Goal: Information Seeking & Learning: Check status

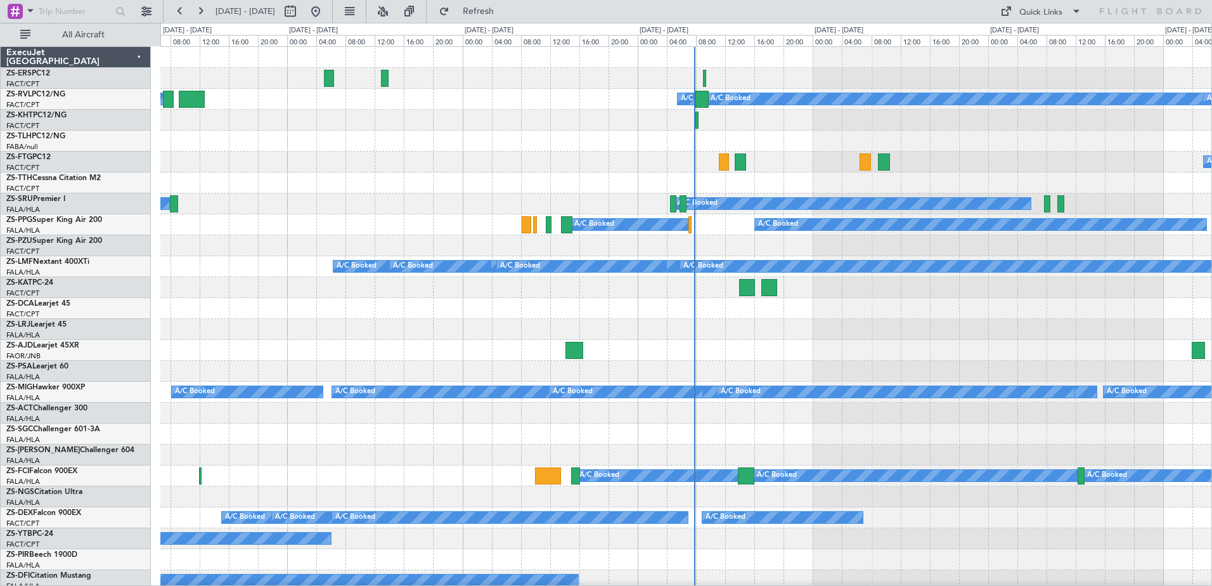
click at [23, 11] on span at bounding box center [30, 11] width 15 height 16
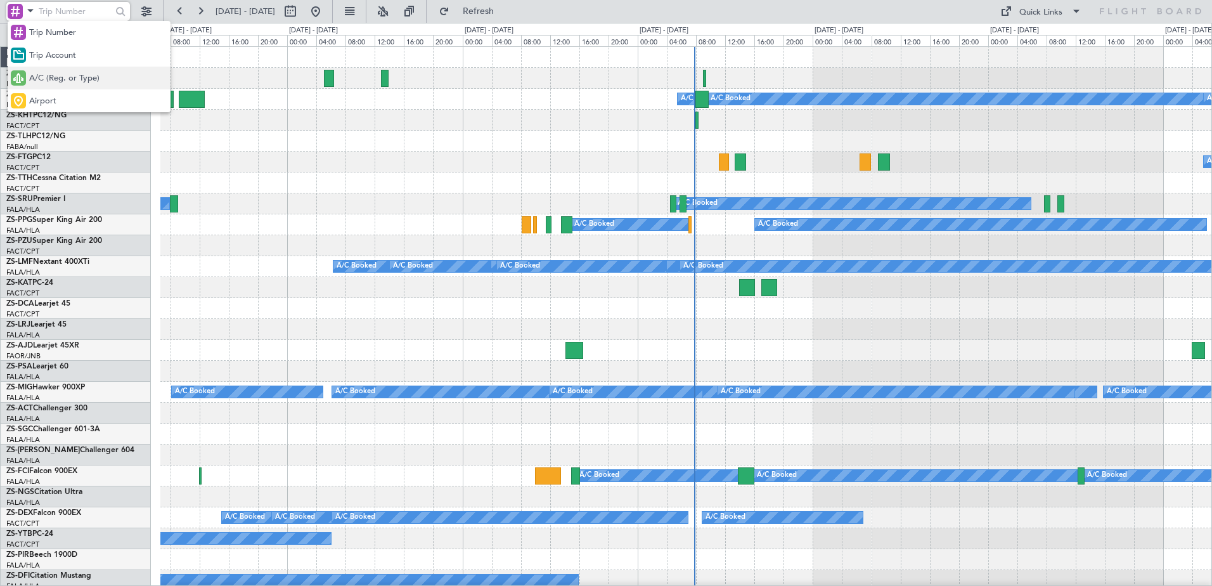
click at [54, 74] on span "A/C (Reg. or Type)" at bounding box center [64, 78] width 70 height 13
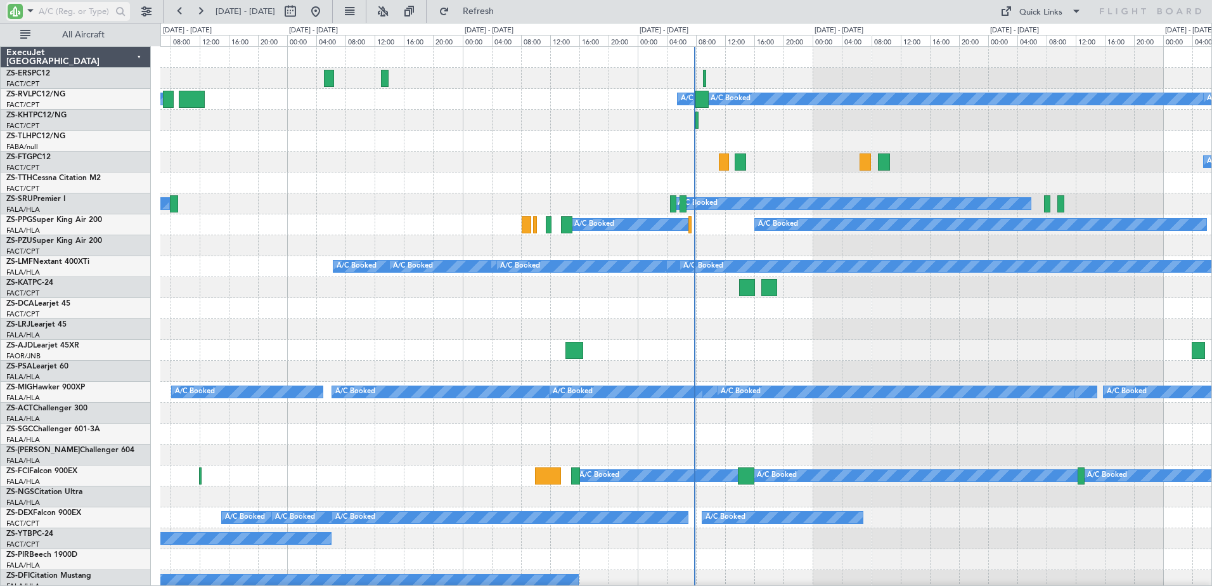
click at [71, 10] on input "text" at bounding box center [75, 11] width 73 height 19
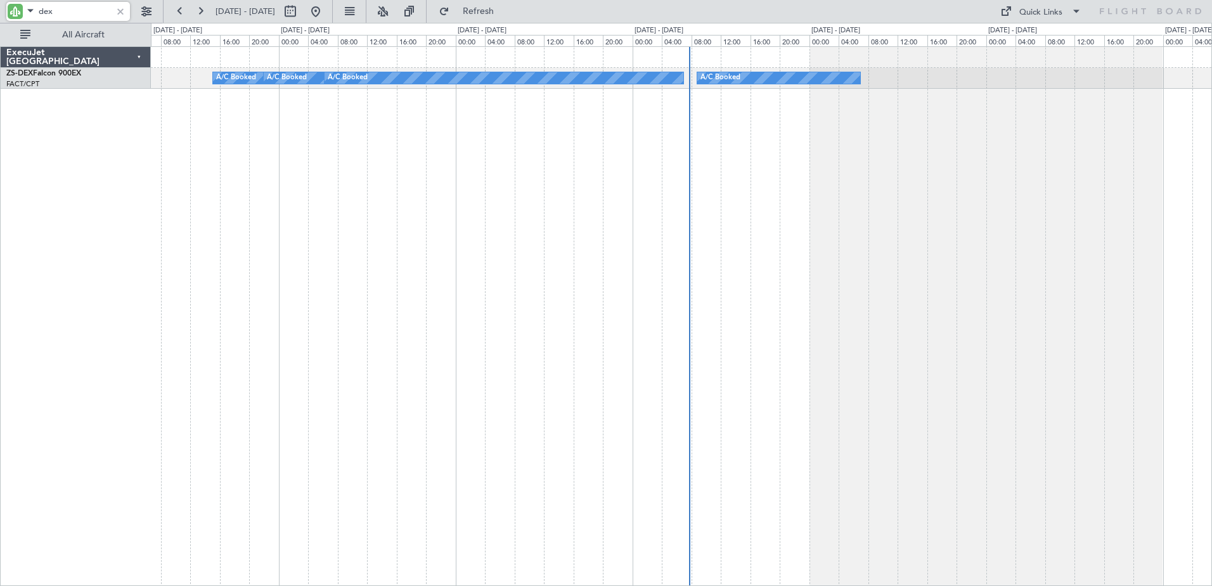
click at [1170, 270] on div "A/C Booked A/C Booked A/C Booked A/C Booked" at bounding box center [682, 316] width 1062 height 540
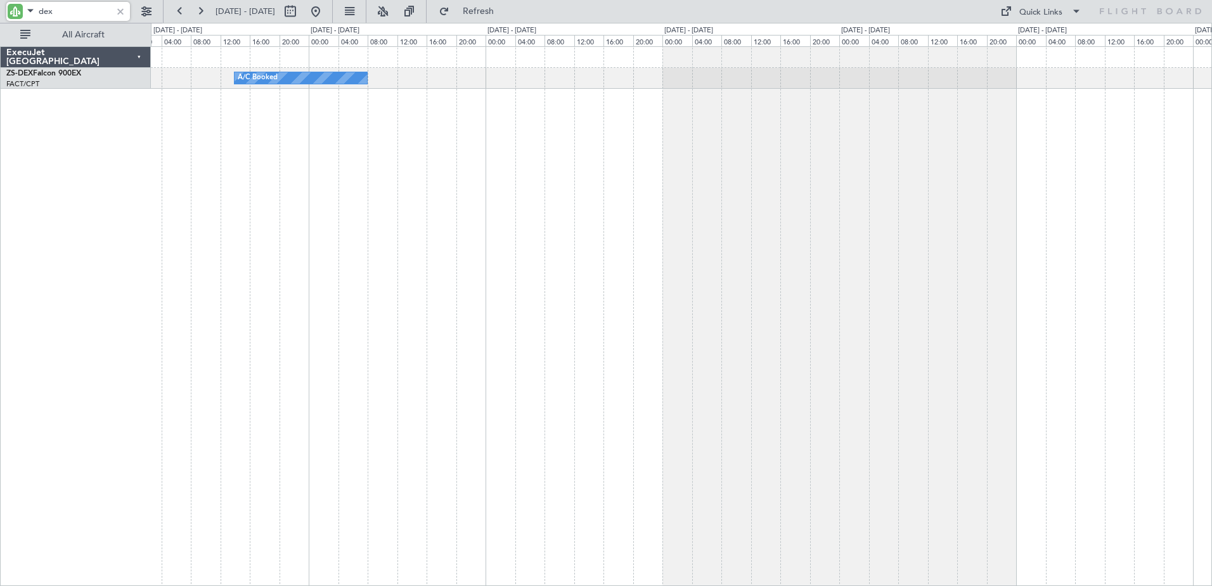
click at [989, 308] on div "A/C Booked A/C Booked A/C Booked A/C Booked" at bounding box center [682, 316] width 1062 height 540
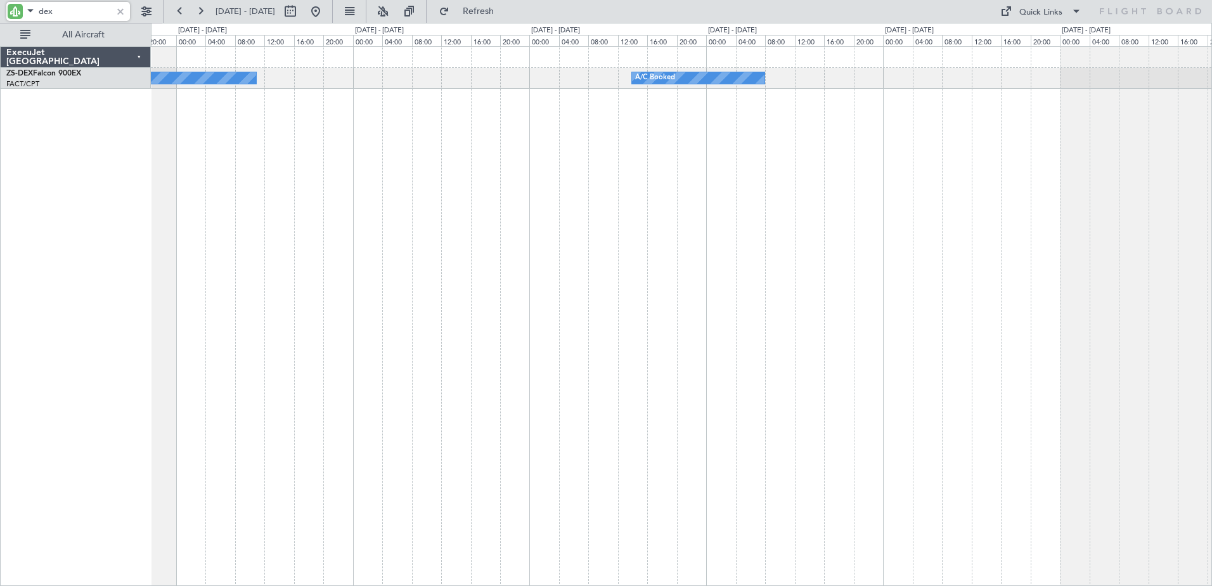
click at [841, 330] on div "A/C Booked A/C Booked" at bounding box center [682, 316] width 1062 height 540
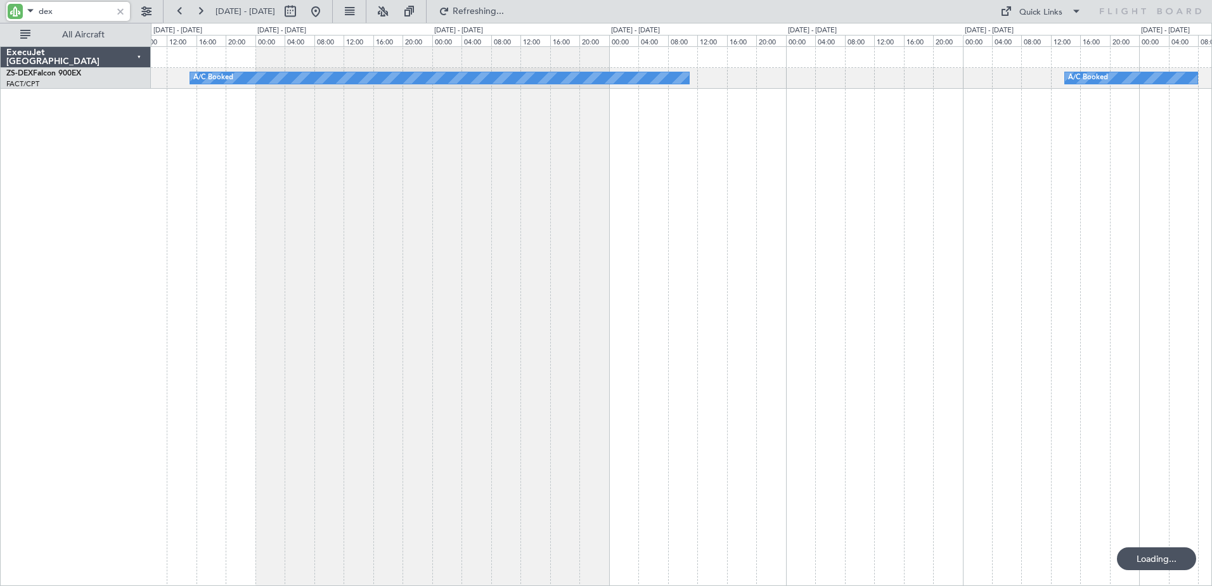
click at [552, 382] on div "A/C Booked A/C Booked" at bounding box center [682, 316] width 1062 height 540
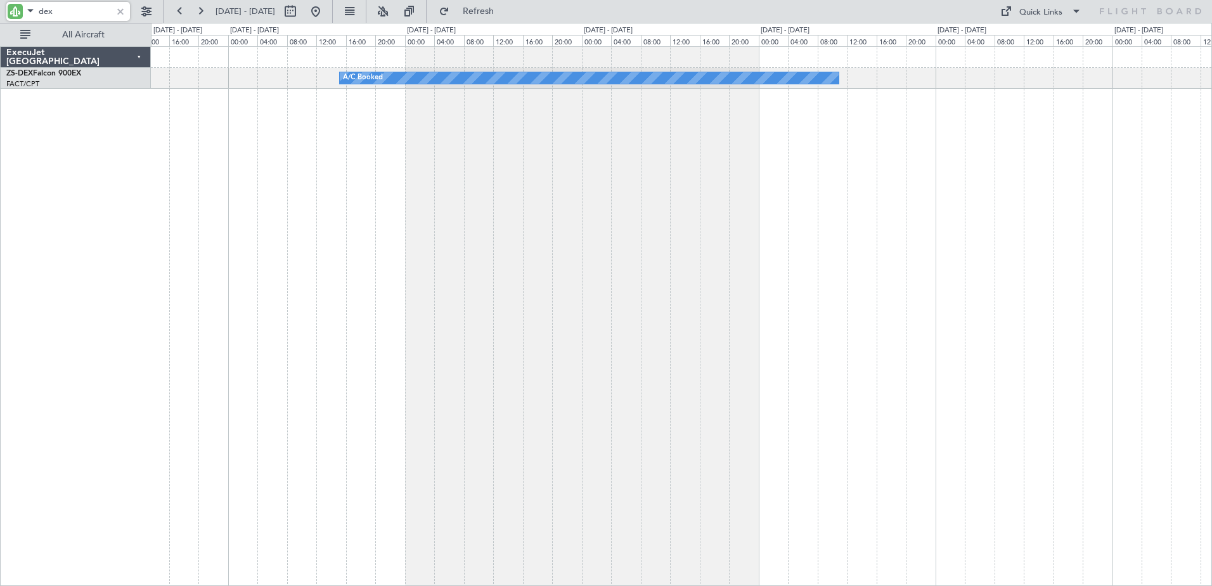
click at [887, 376] on div "A/C Booked A/C Booked" at bounding box center [682, 316] width 1062 height 540
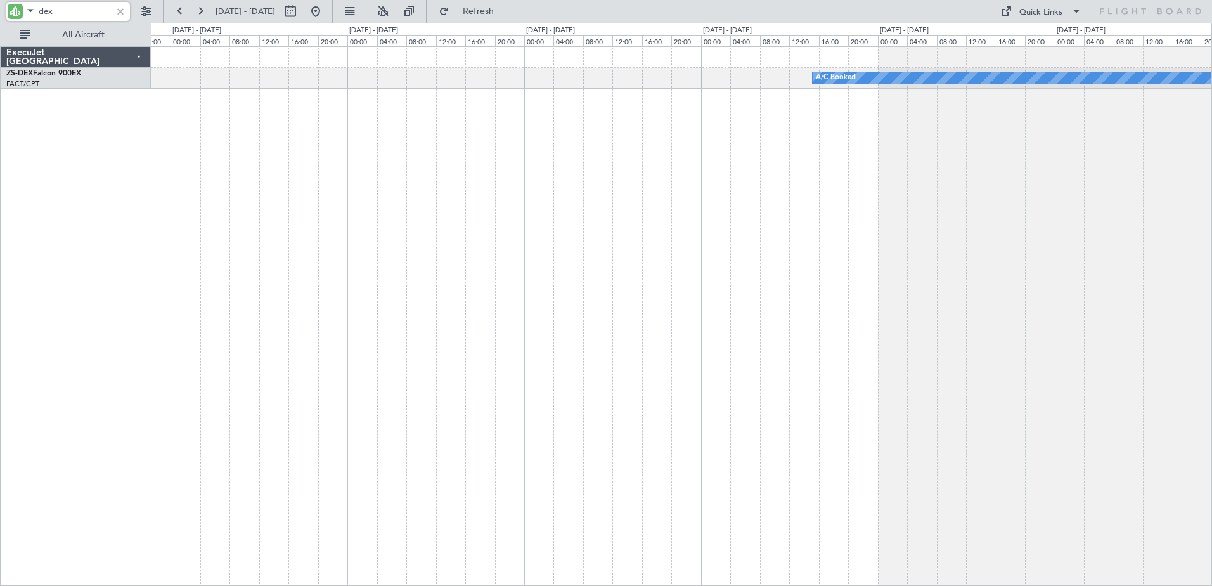
click at [1060, 361] on div "A/C Booked" at bounding box center [682, 316] width 1062 height 540
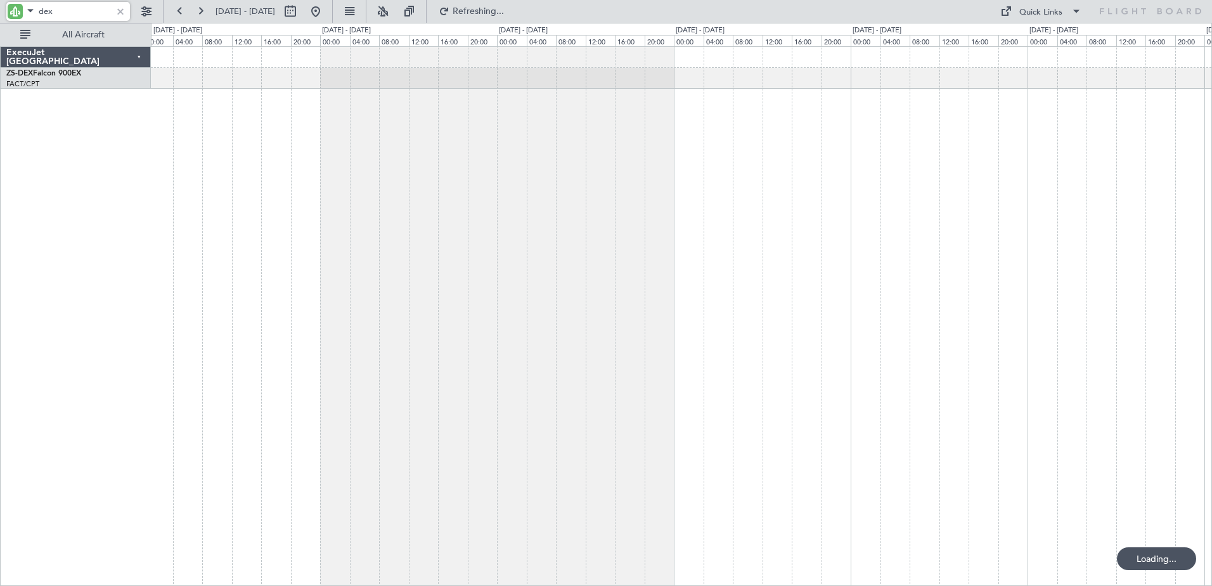
click at [852, 359] on div at bounding box center [682, 316] width 1062 height 540
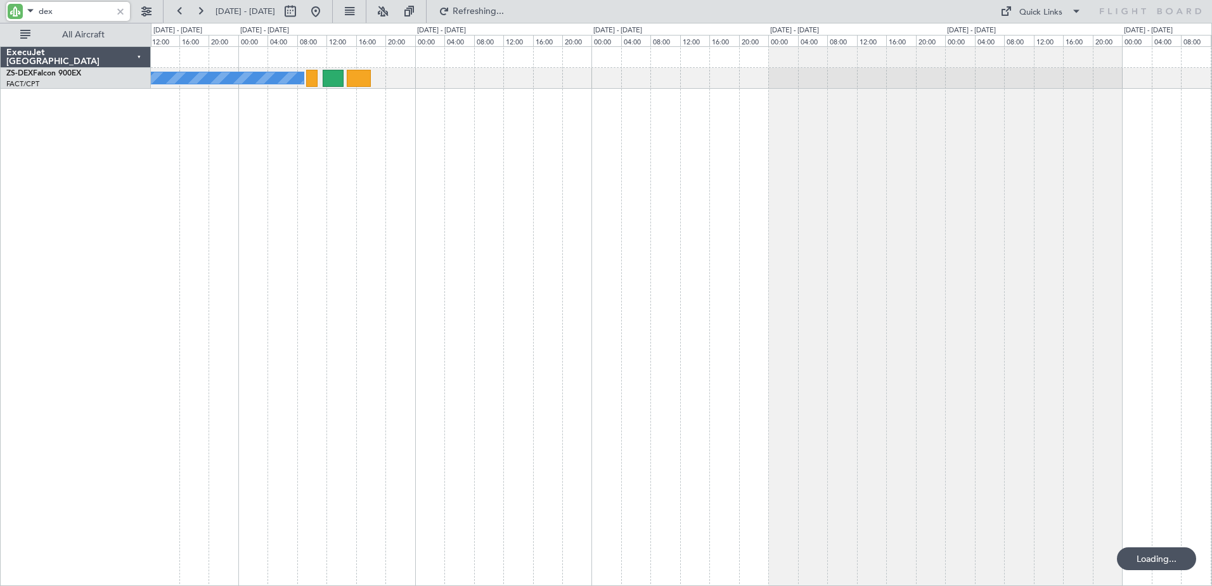
click at [766, 346] on div "A/C Booked" at bounding box center [682, 316] width 1062 height 540
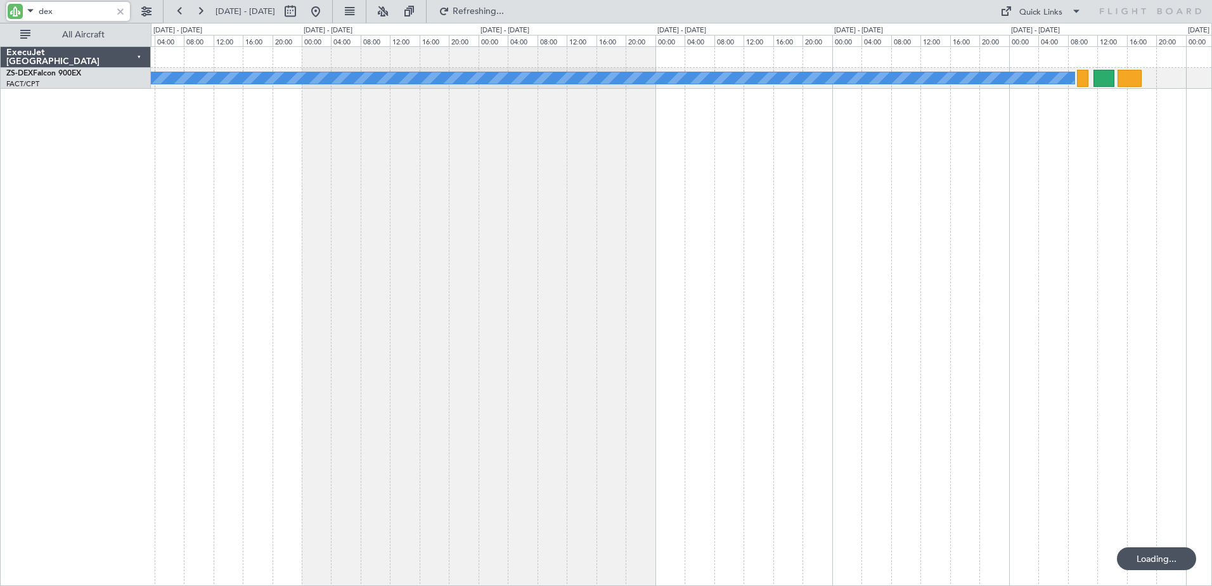
click at [803, 342] on div "A/C Booked" at bounding box center [682, 316] width 1062 height 540
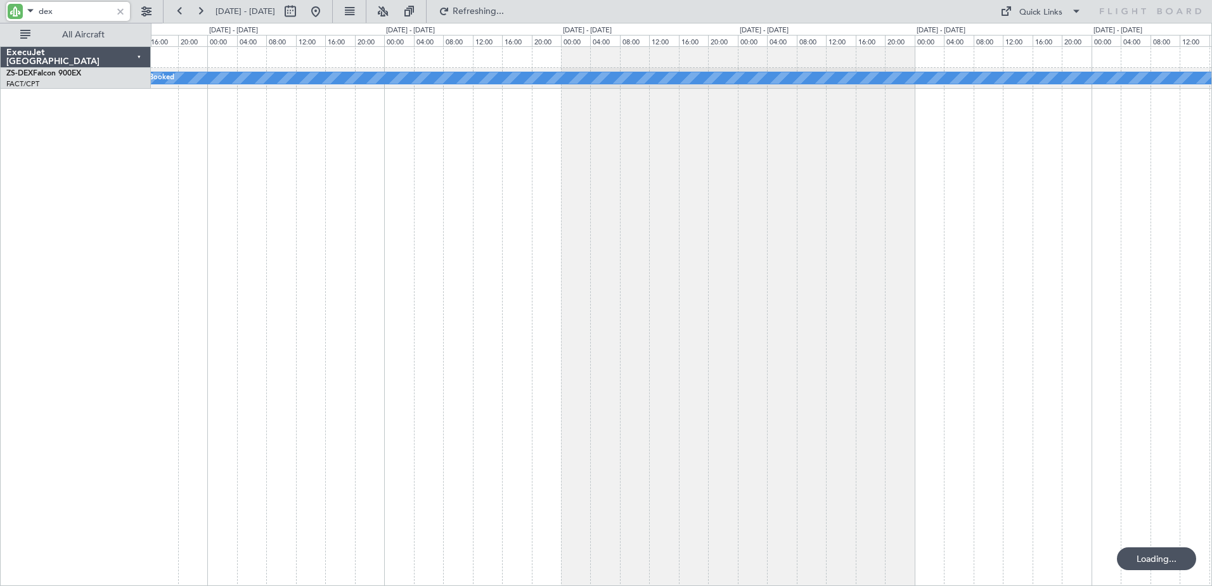
click at [710, 364] on div "A/C Booked" at bounding box center [682, 316] width 1062 height 540
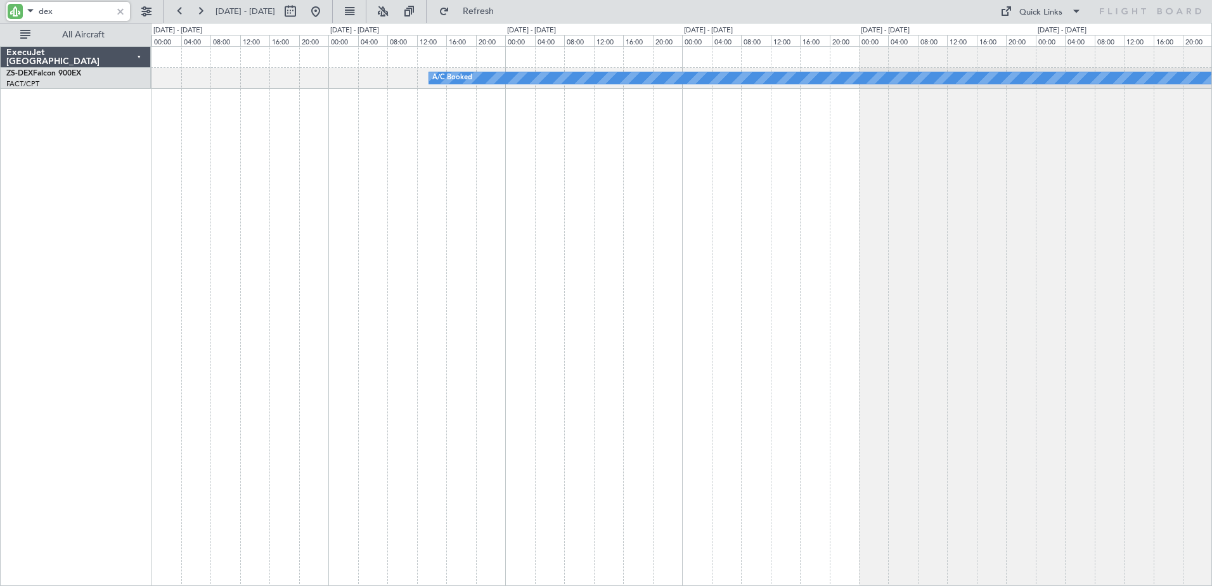
click at [569, 408] on div "A/C Booked" at bounding box center [682, 316] width 1062 height 540
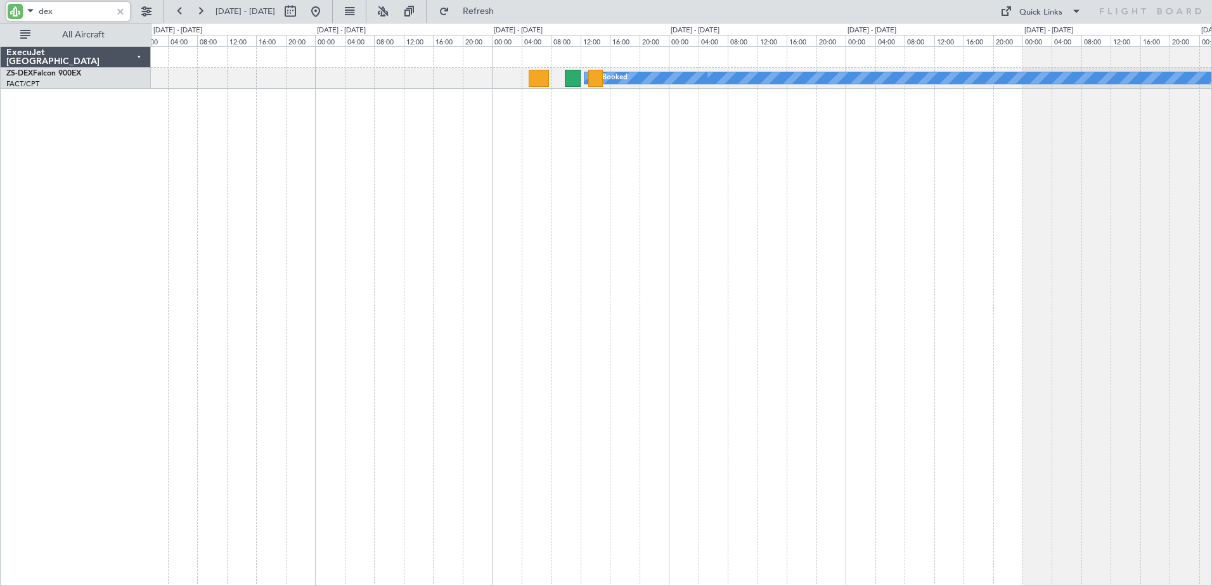
click at [827, 330] on div "A/C Booked A/C Booked" at bounding box center [682, 316] width 1062 height 540
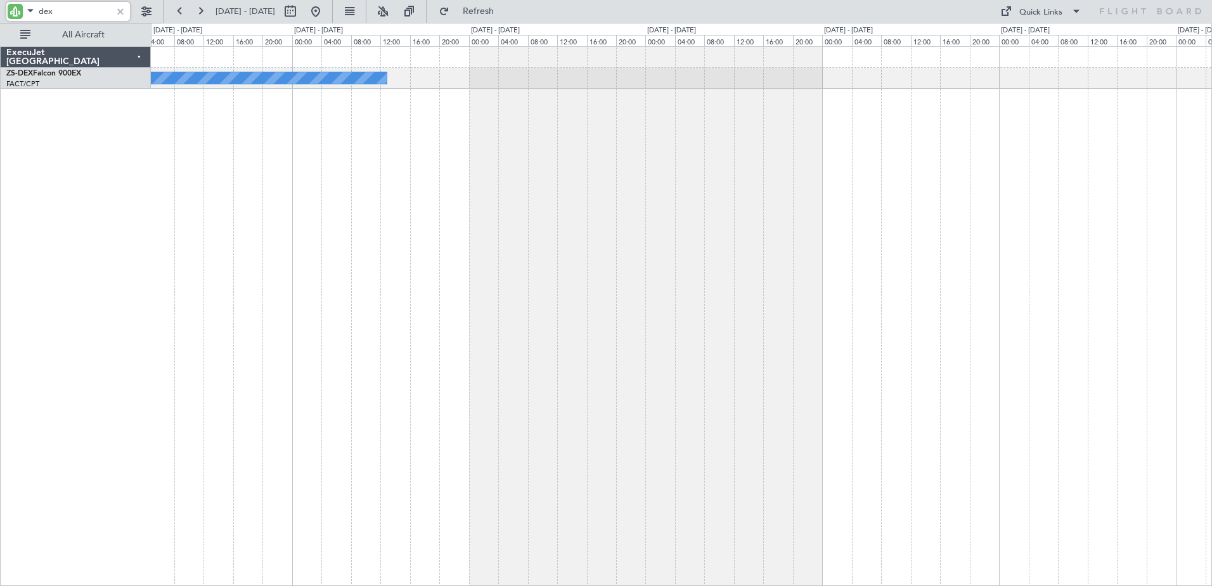
click at [866, 342] on div "A/C Booked A/C Booked A/C Booked A/C Booked" at bounding box center [682, 316] width 1062 height 540
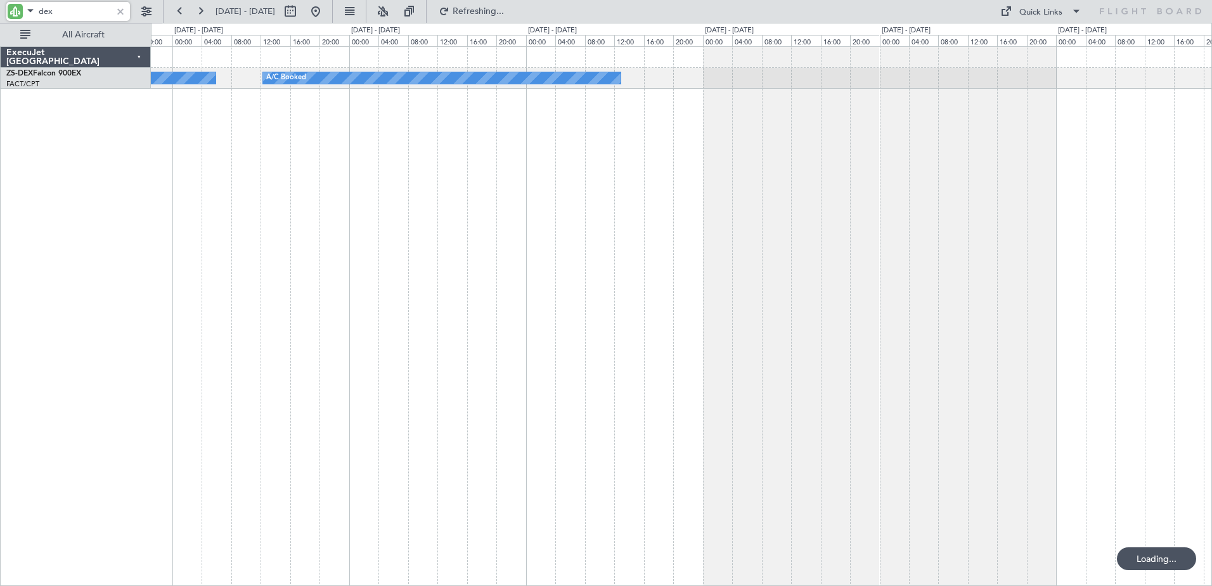
click at [676, 408] on div "A/C Booked A/C Booked" at bounding box center [682, 316] width 1062 height 540
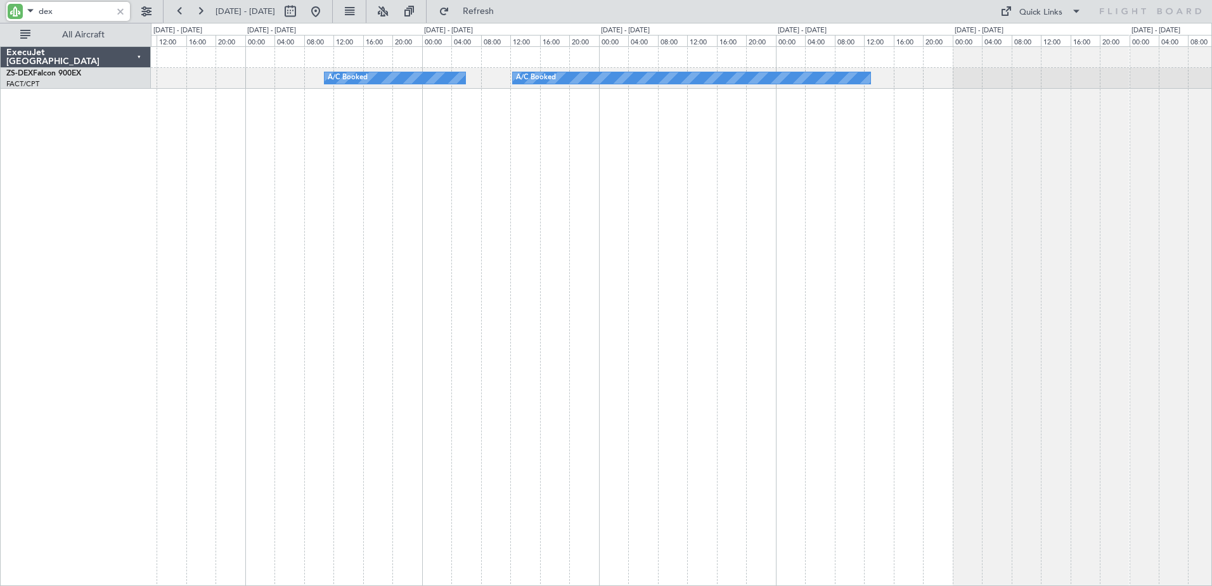
click at [550, 372] on div "A/C Booked A/C Booked A/C Booked" at bounding box center [682, 316] width 1062 height 540
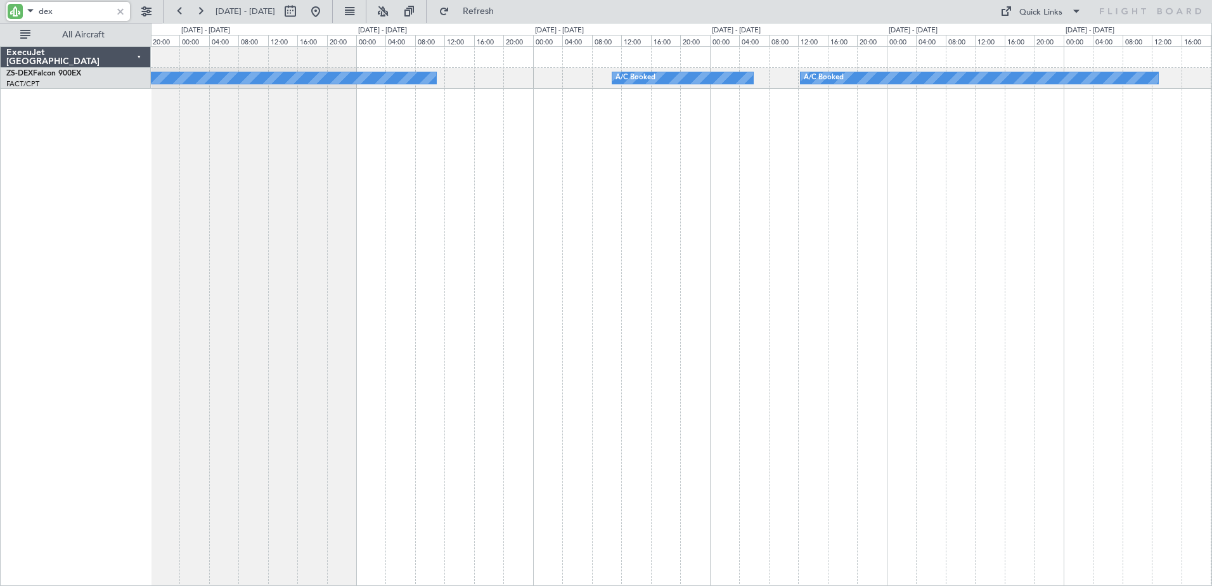
click at [632, 380] on div "A/C Booked A/C Booked A/C Booked A/C Booked" at bounding box center [682, 316] width 1062 height 540
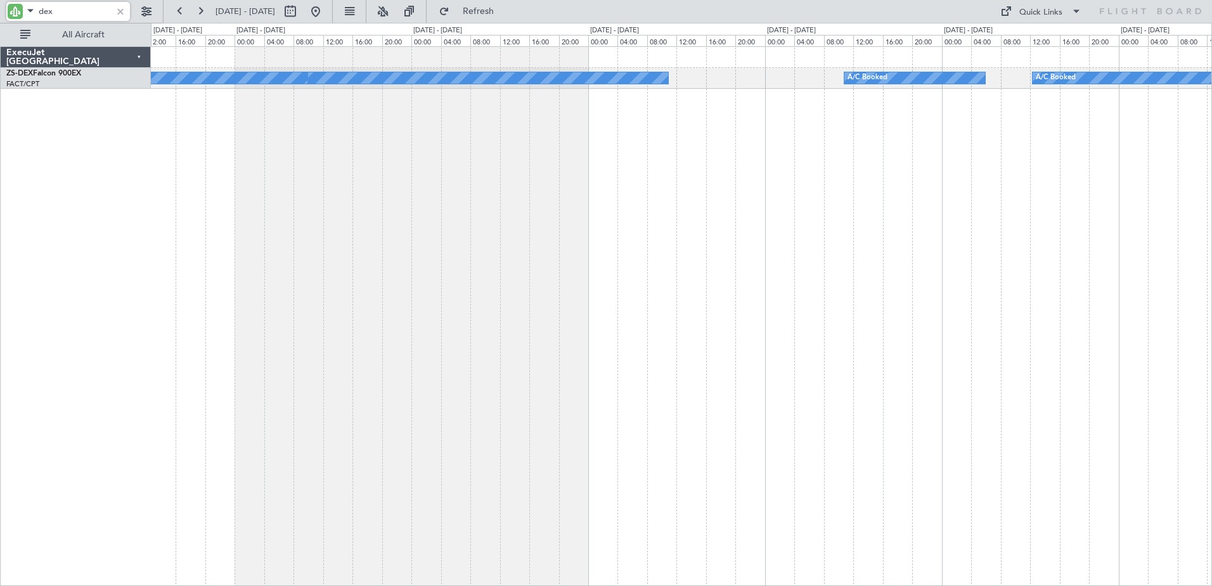
click at [561, 387] on div "A/C Booked A/C Booked A/C Booked A/C Booked" at bounding box center [682, 316] width 1062 height 540
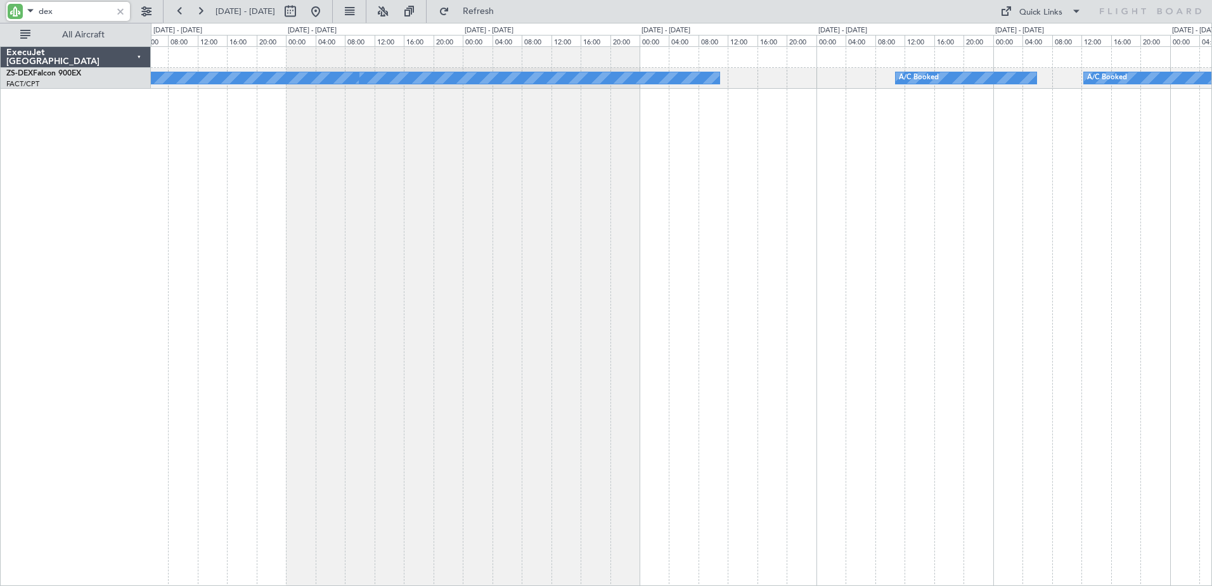
click at [587, 393] on div "A/C Booked A/C Booked A/C Booked A/C Booked" at bounding box center [682, 316] width 1062 height 540
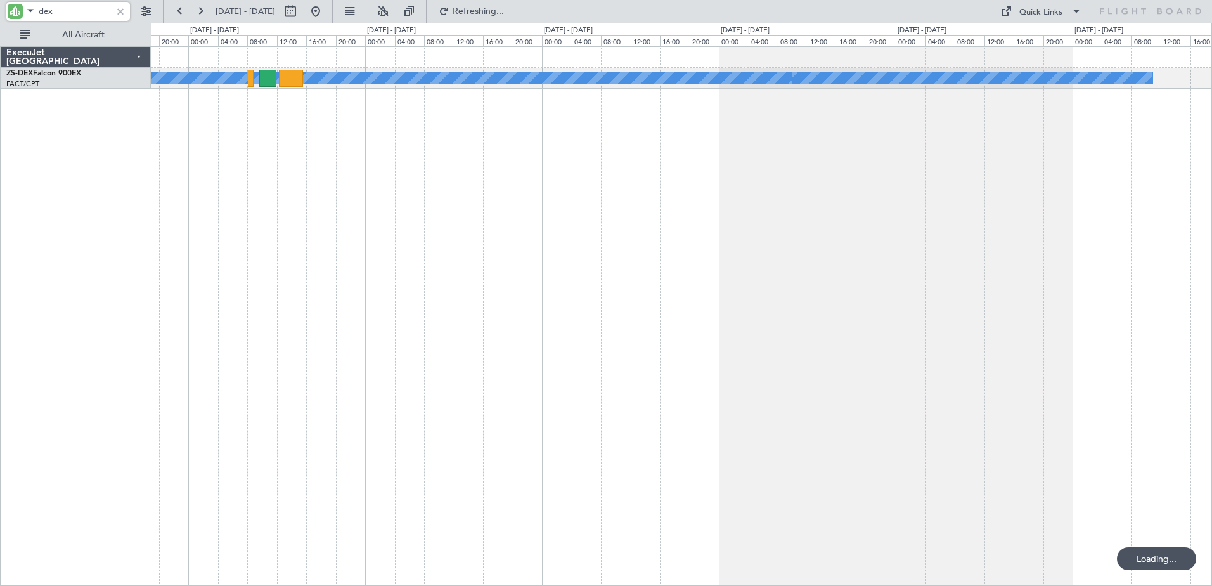
click at [528, 299] on div "A/C Booked A/C Booked A/C Booked A/C Booked" at bounding box center [682, 316] width 1062 height 540
type input "dex"
click at [31, 11] on span at bounding box center [30, 11] width 15 height 16
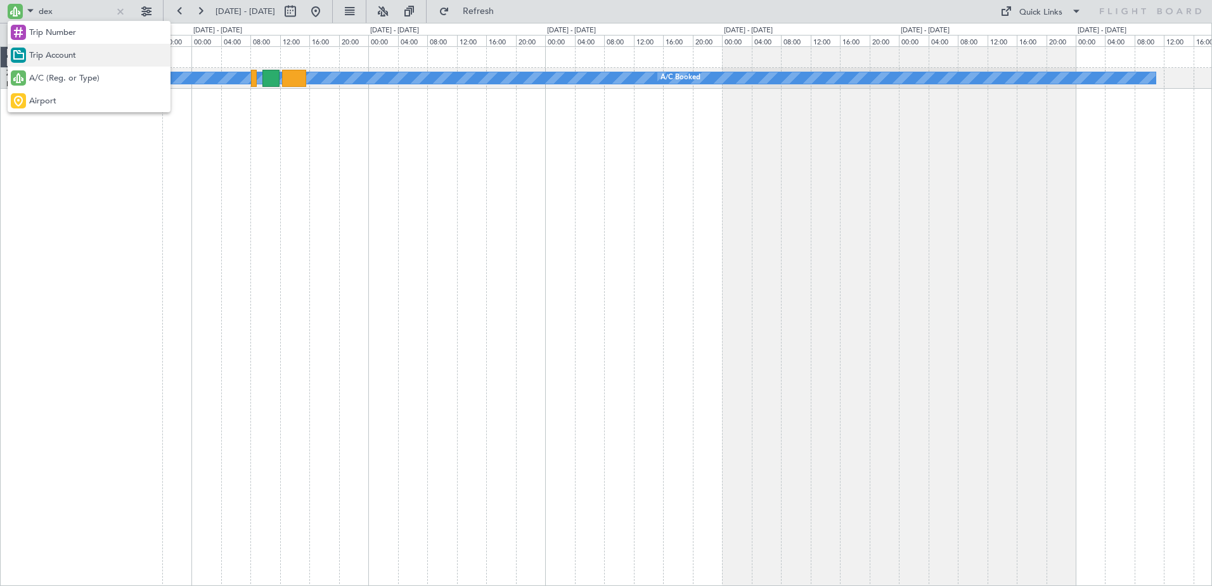
click at [56, 55] on span "Trip Account" at bounding box center [52, 55] width 47 height 13
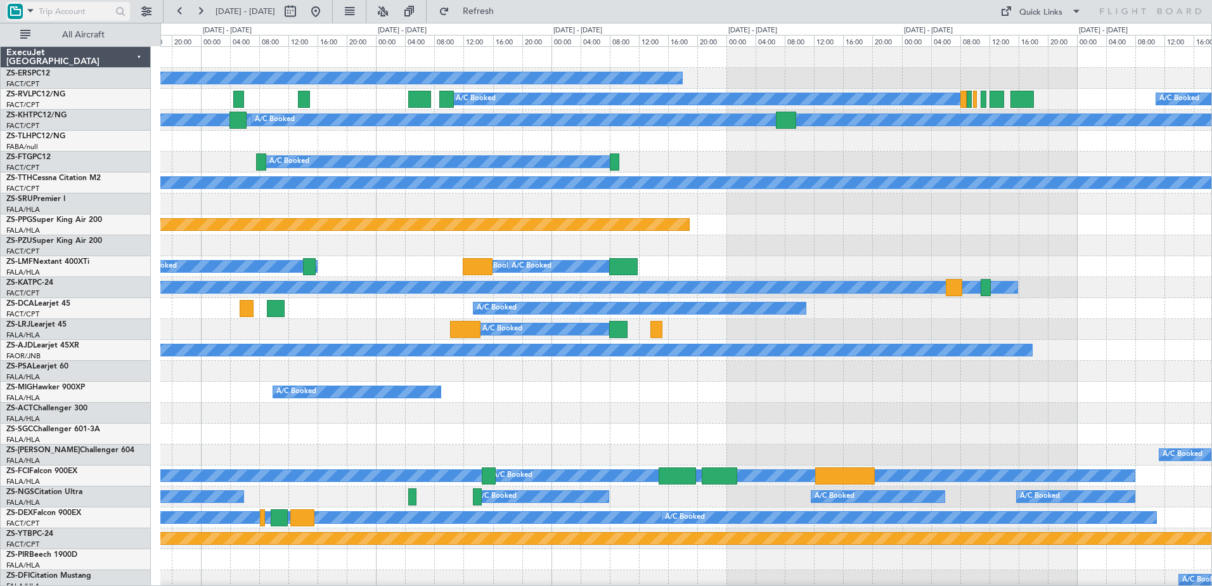
click at [77, 11] on input "text" at bounding box center [75, 11] width 73 height 19
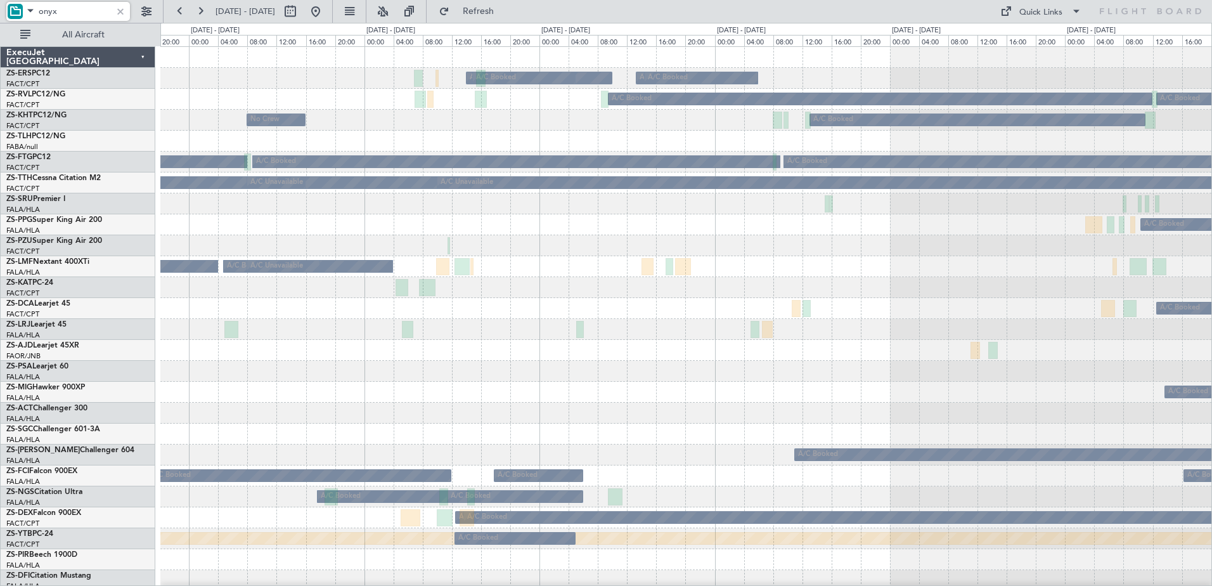
click at [765, 399] on div "A/C Booked A/C Booked A/C Booked" at bounding box center [685, 392] width 1051 height 21
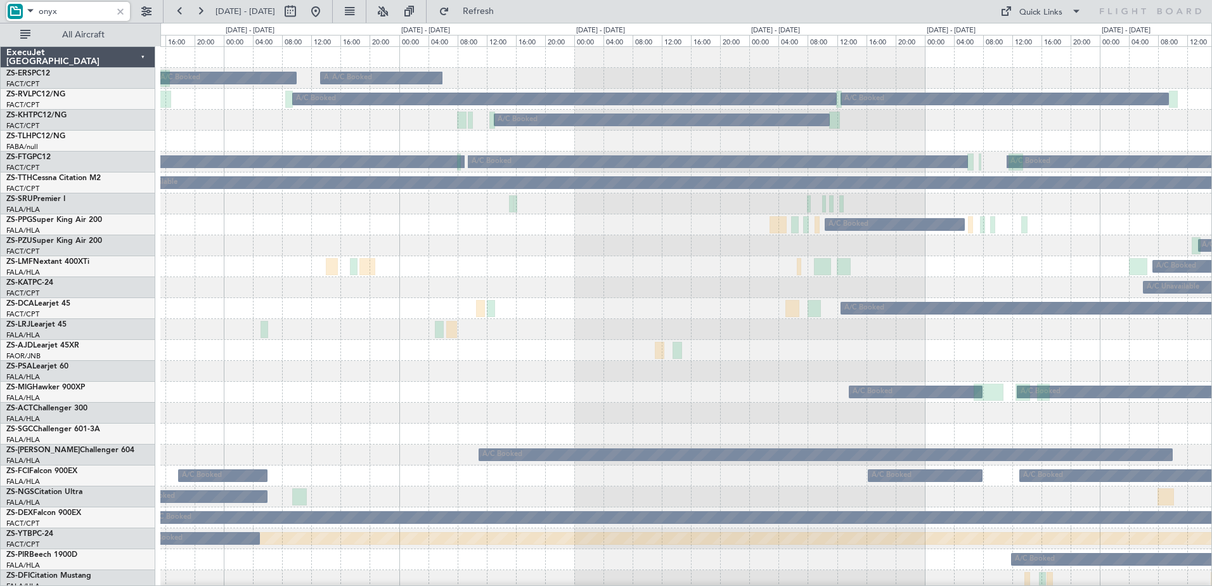
click at [792, 380] on div at bounding box center [685, 371] width 1051 height 21
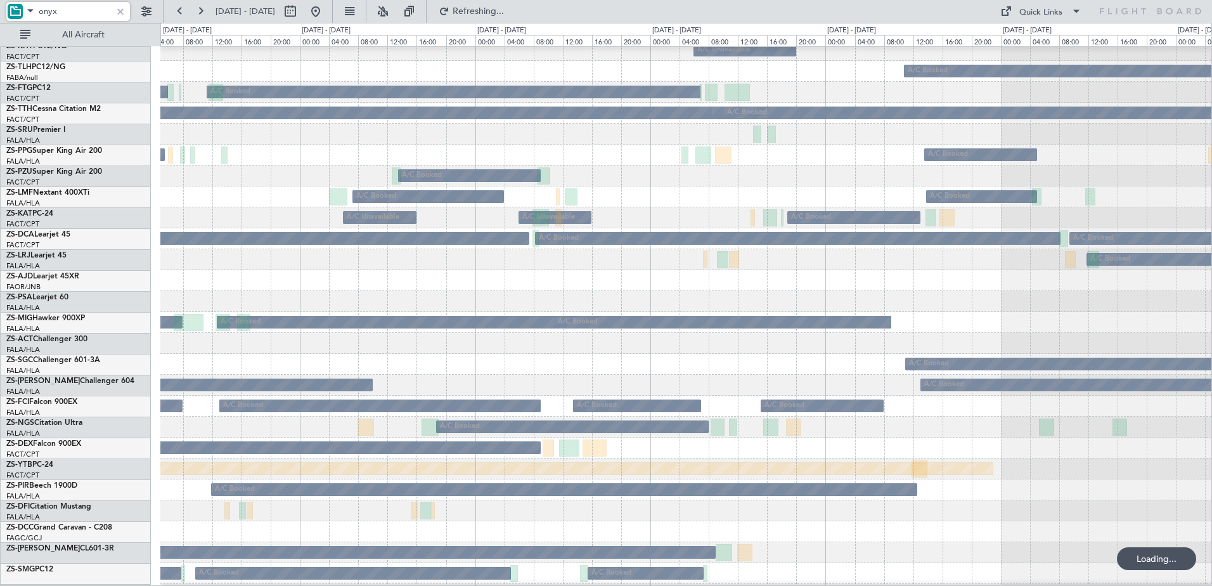
scroll to position [70, 0]
type input "onyx"
click at [24, 12] on span at bounding box center [30, 11] width 15 height 16
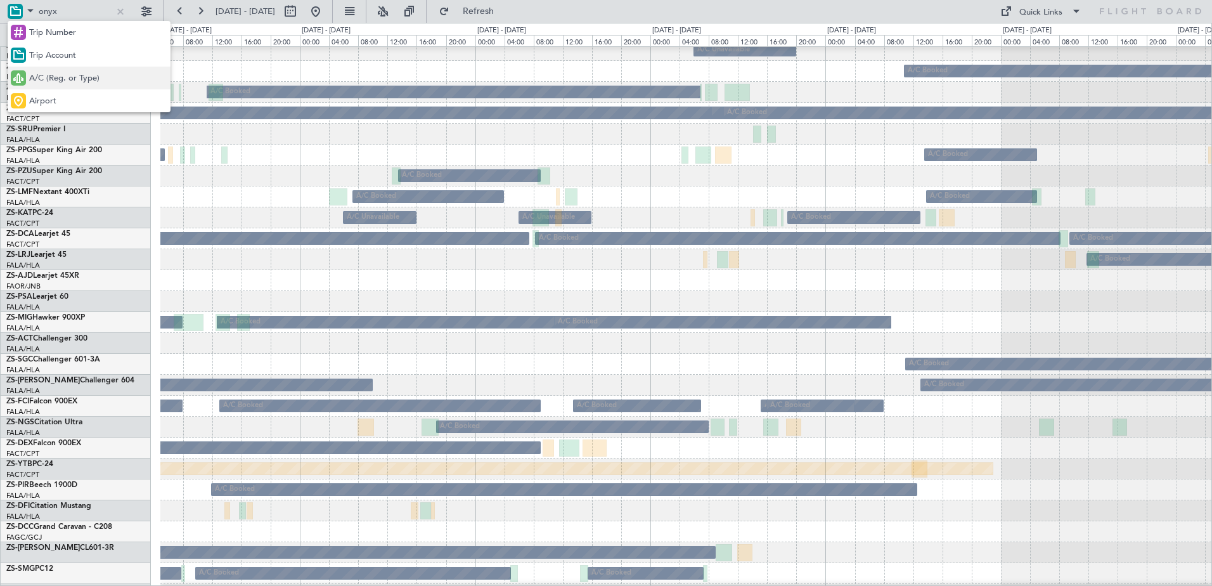
click at [32, 72] on span "A/C (Reg. or Type)" at bounding box center [64, 78] width 70 height 13
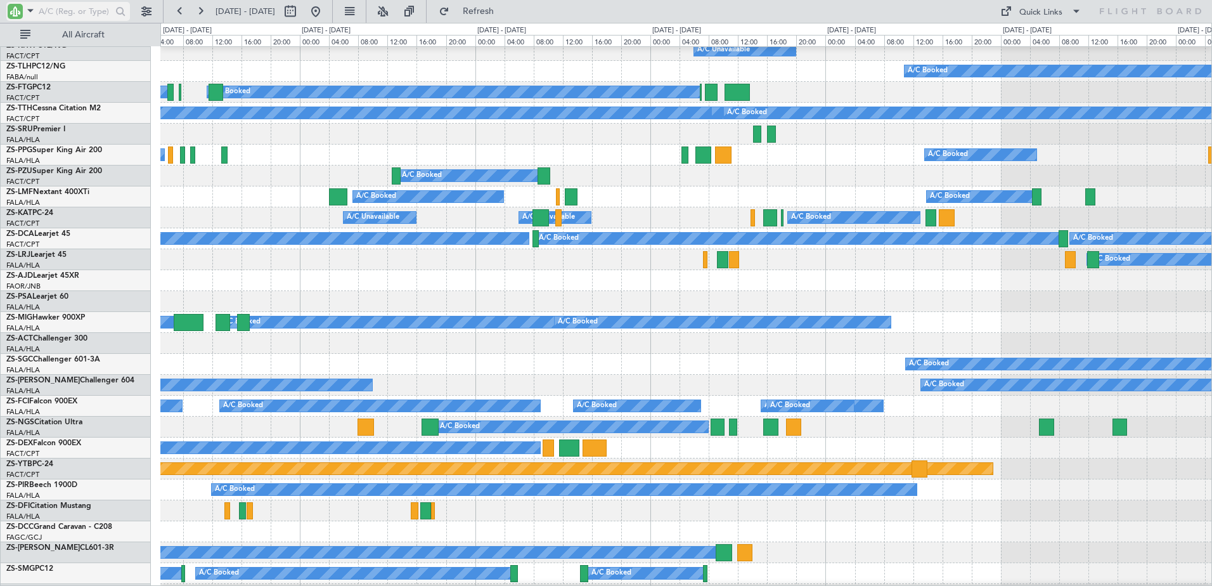
click at [50, 17] on input "text" at bounding box center [75, 11] width 73 height 19
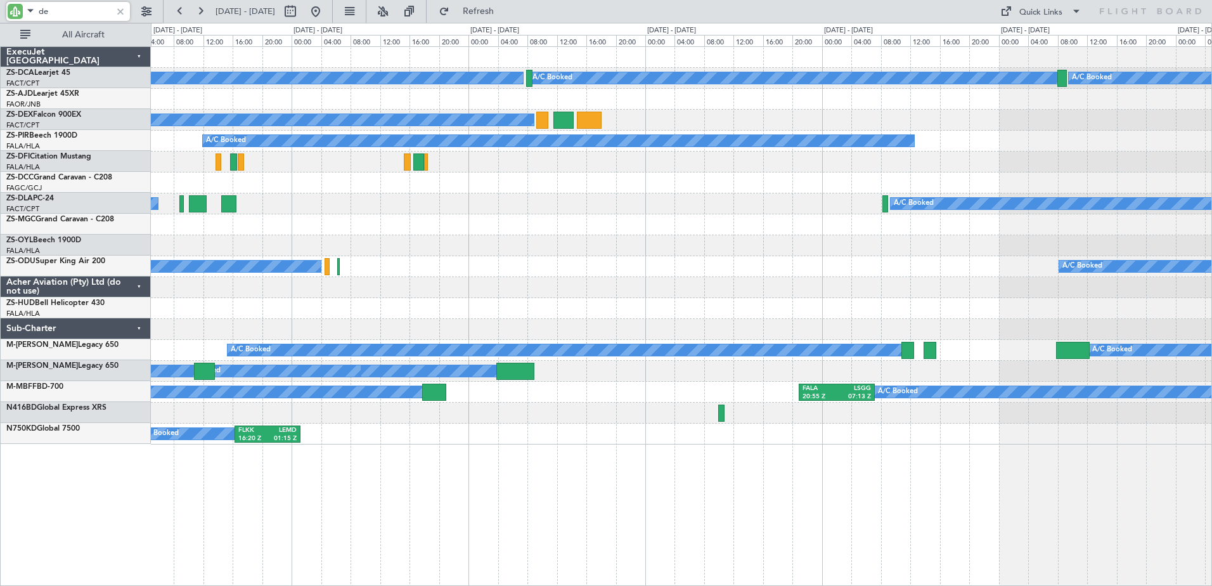
scroll to position [0, 0]
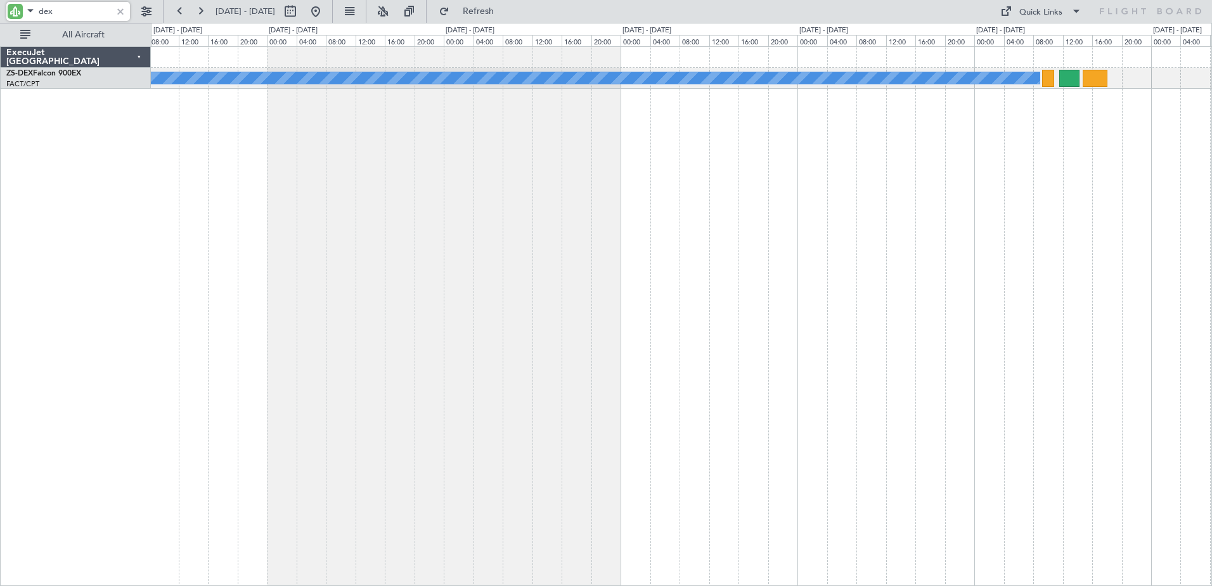
click at [1212, 279] on html "dex [DATE] - [DATE] Refresh Quick Links All Aircraft A/C Booked A/C Booked Exec…" at bounding box center [606, 293] width 1212 height 586
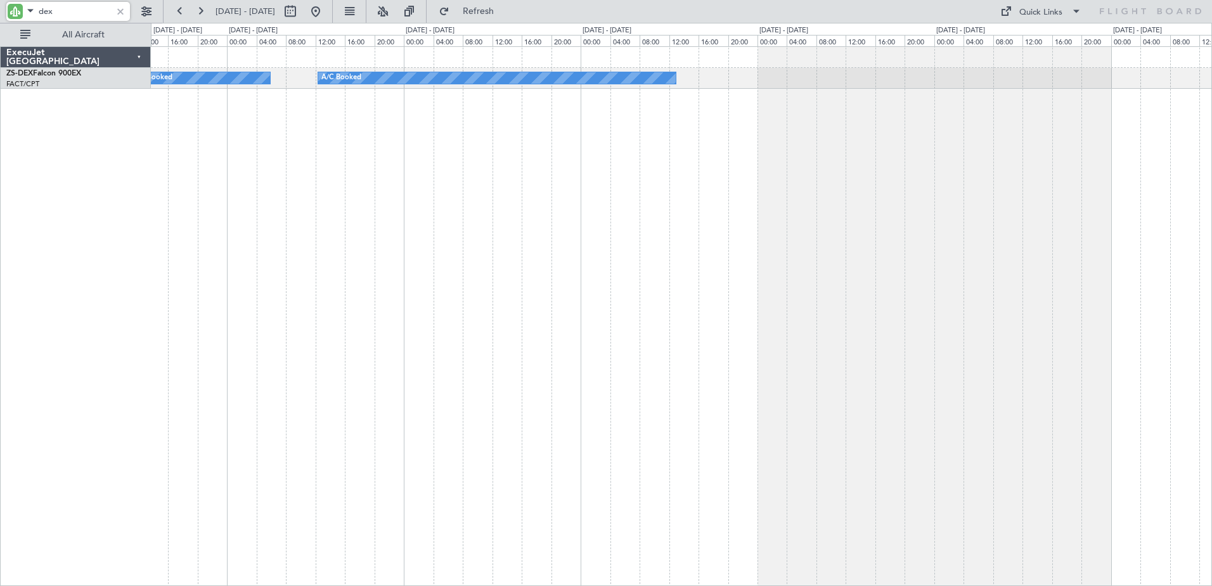
click at [1186, 332] on div "A/C Booked A/C Booked A/C Booked ExecuJet [GEOGRAPHIC_DATA] ZS-DEX Falcon 900EX…" at bounding box center [606, 304] width 1212 height 563
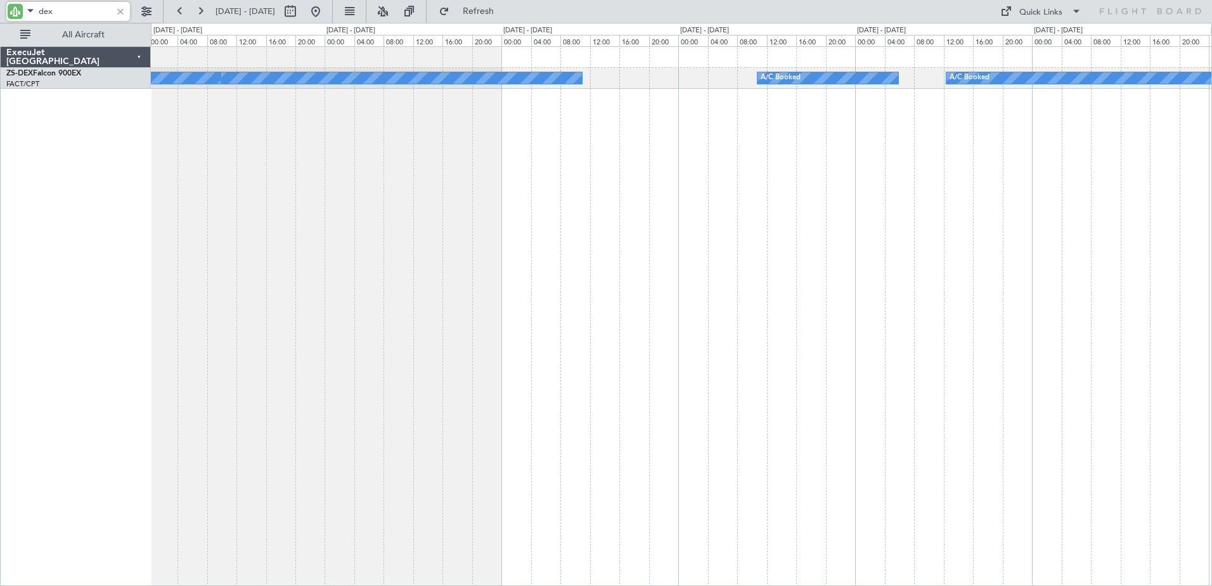
click at [917, 353] on div "A/C Booked A/C Booked A/C Booked A/C Booked" at bounding box center [682, 316] width 1062 height 540
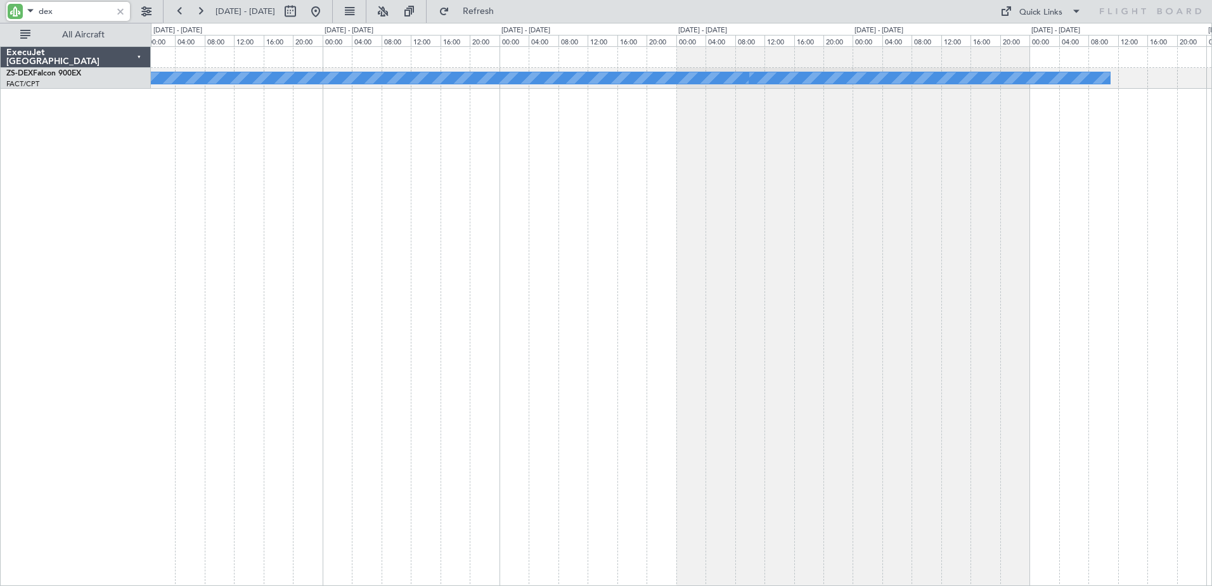
click at [957, 347] on div "A/C Booked A/C Booked A/C Booked A/C Booked" at bounding box center [682, 316] width 1062 height 540
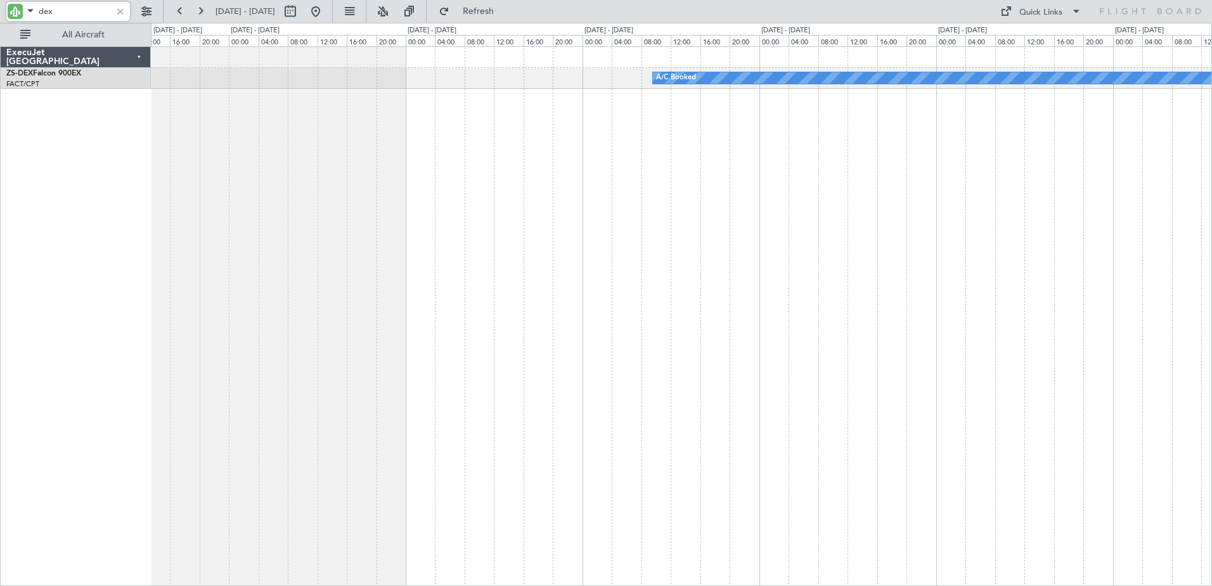
click at [941, 354] on div "A/C Booked A/C Booked" at bounding box center [682, 316] width 1062 height 540
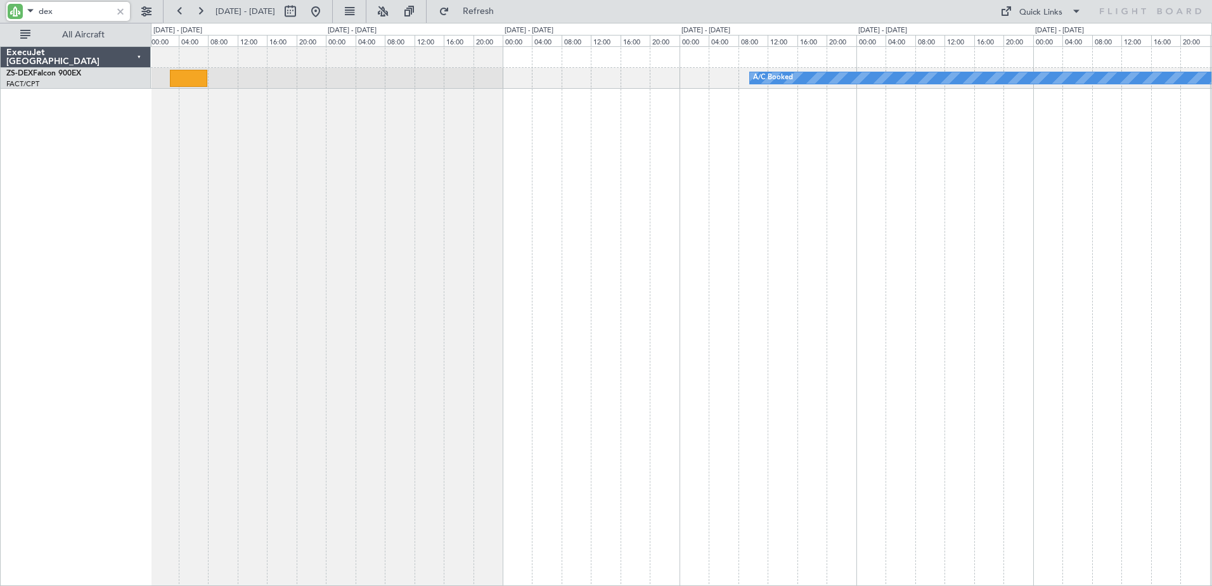
click at [774, 337] on div "A/C Booked A/C Booked ExecuJet [GEOGRAPHIC_DATA] ZS-DEX Falcon 900EX FACT/CPT […" at bounding box center [606, 304] width 1212 height 563
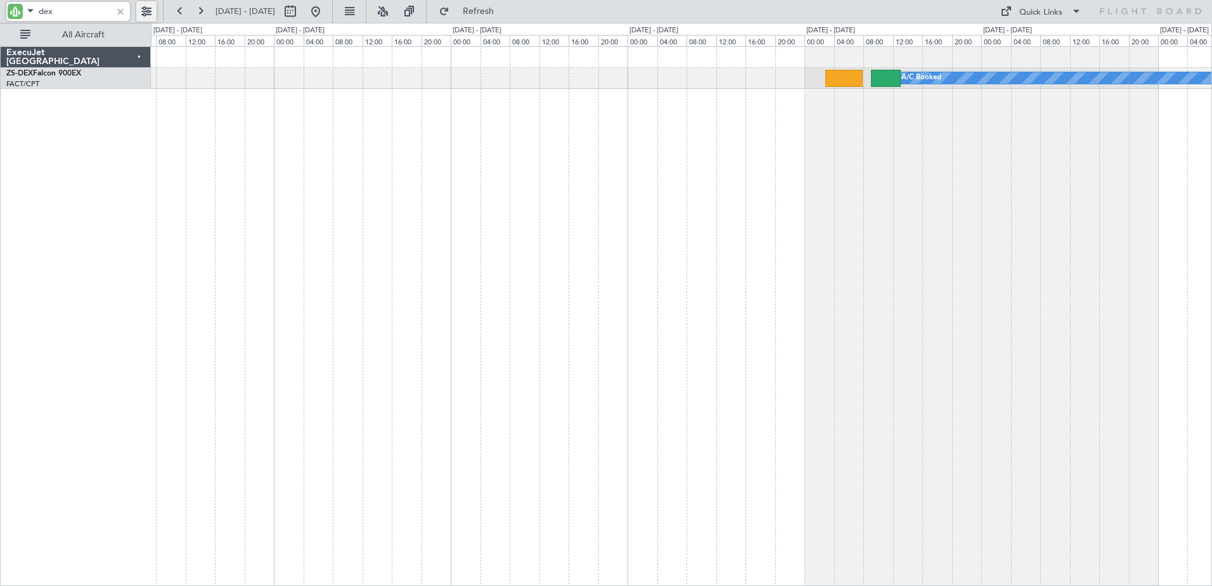
click at [150, 5] on button at bounding box center [146, 11] width 20 height 20
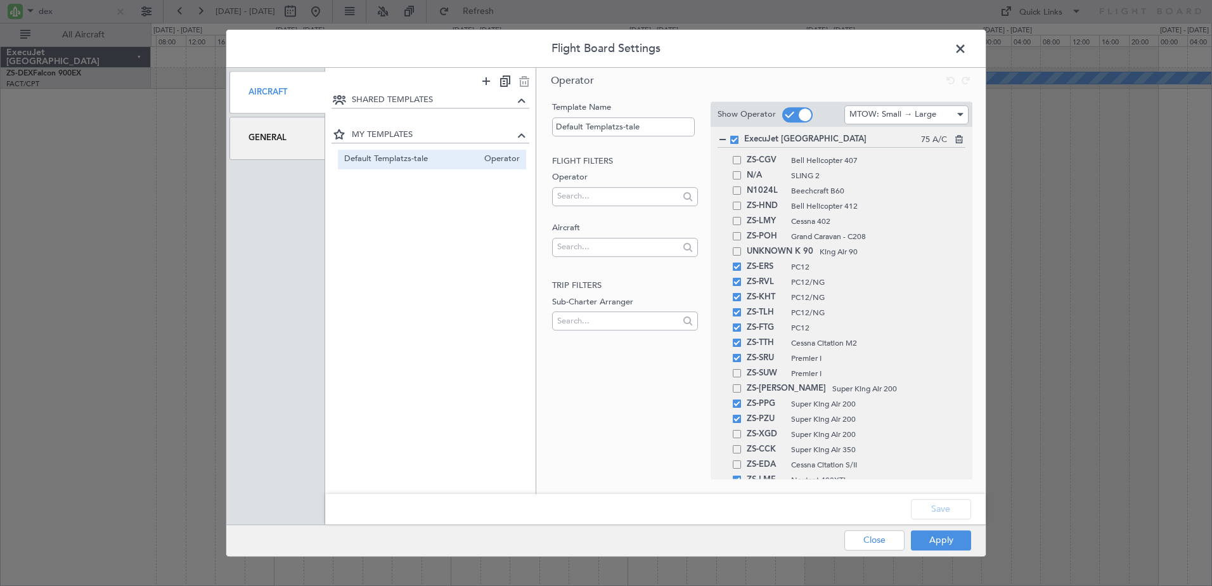
click at [294, 140] on div "General" at bounding box center [278, 138] width 96 height 42
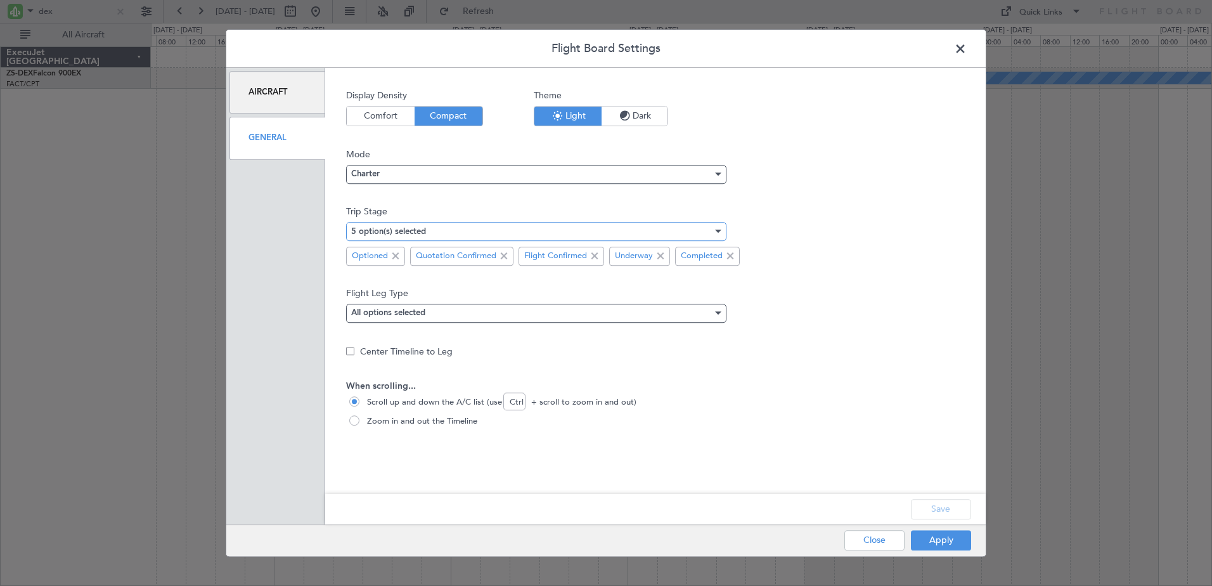
click at [543, 233] on div "5 option(s) selected" at bounding box center [531, 231] width 361 height 19
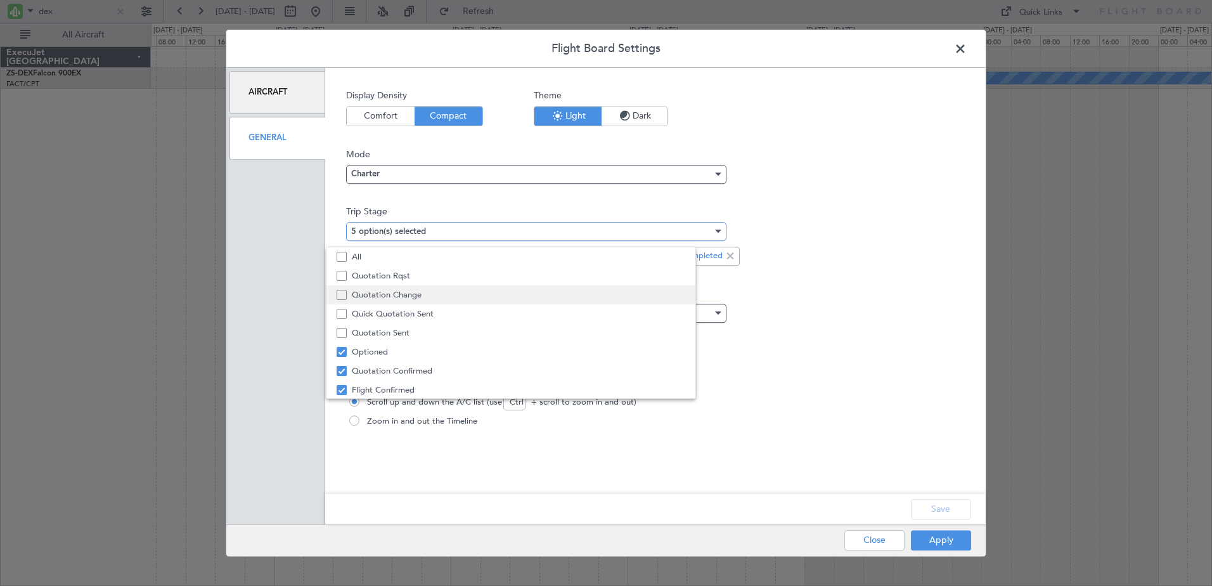
scroll to position [39, 0]
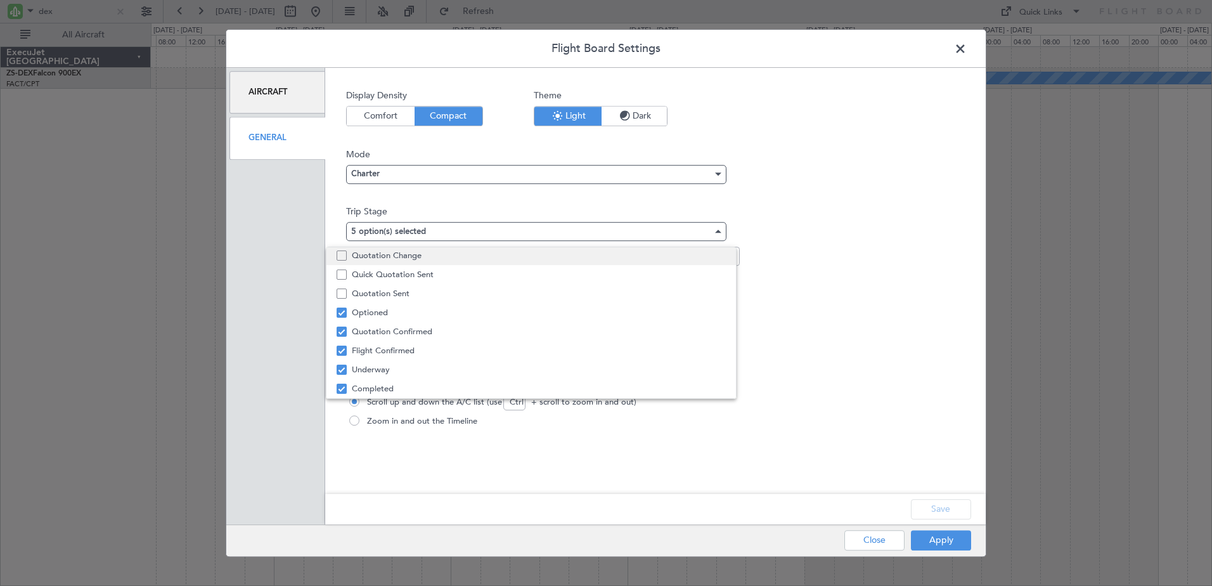
click at [412, 261] on span "Quotation Change" at bounding box center [539, 255] width 374 height 19
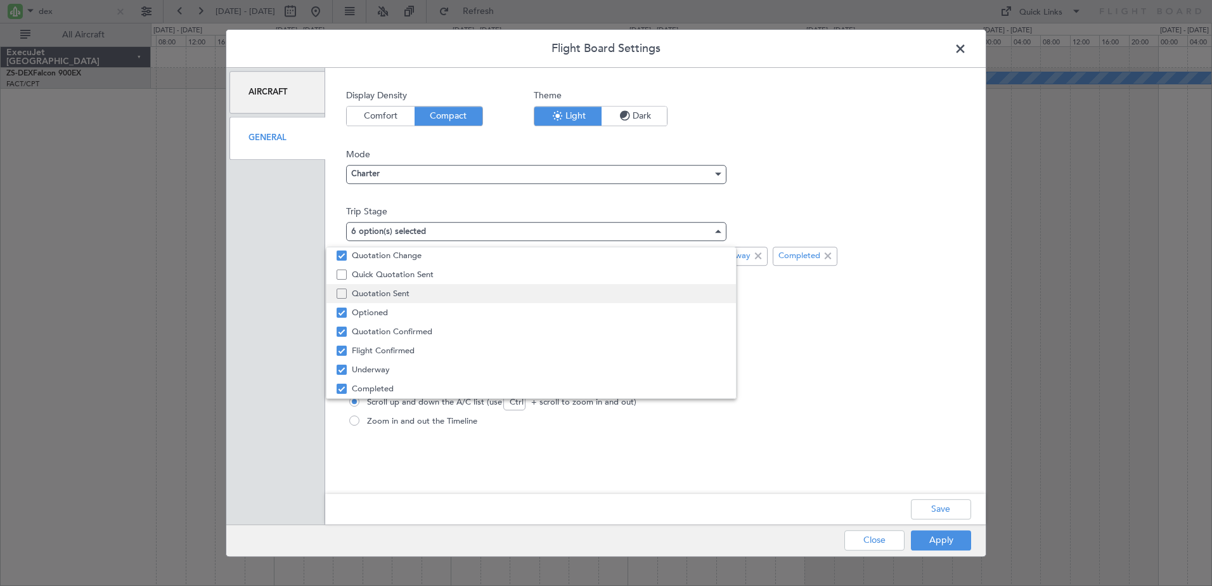
drag, startPoint x: 413, startPoint y: 275, endPoint x: 412, endPoint y: 292, distance: 17.2
click at [414, 283] on span "Quick Quotation Sent" at bounding box center [539, 274] width 374 height 19
click at [406, 292] on span "Quotation Sent" at bounding box center [539, 293] width 374 height 19
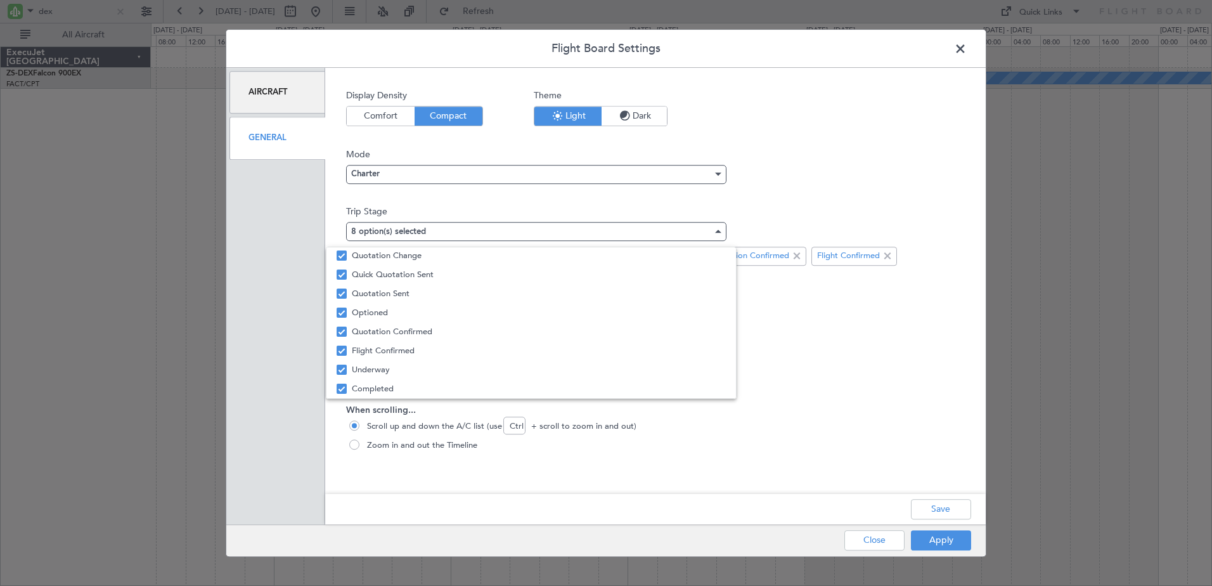
click at [945, 512] on div at bounding box center [606, 293] width 1212 height 586
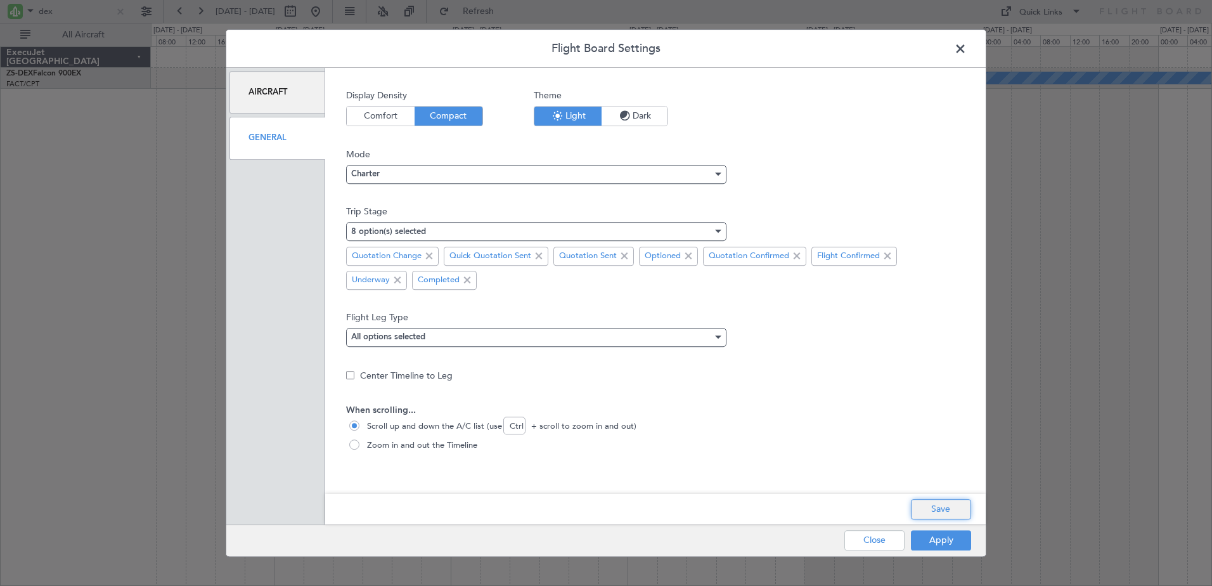
click at [945, 507] on button "Save" at bounding box center [941, 509] width 60 height 20
click at [941, 541] on button "Apply" at bounding box center [941, 540] width 60 height 20
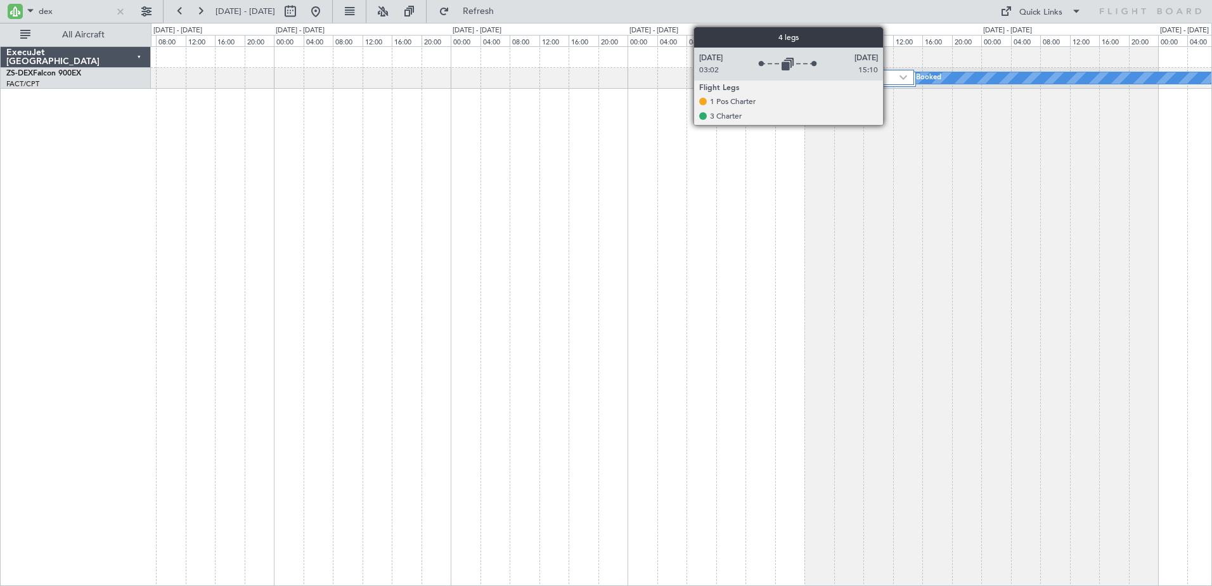
click at [889, 79] on label "4 Flight Legs" at bounding box center [866, 77] width 67 height 11
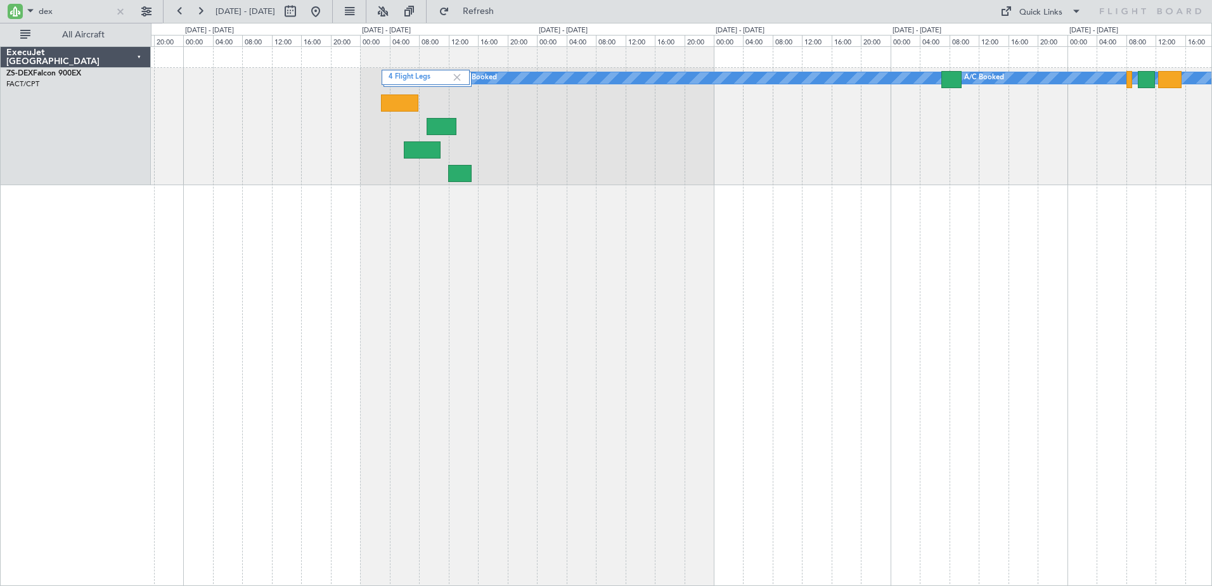
click at [492, 235] on div "4 Flight Legs A/C Booked A/C Booked" at bounding box center [682, 316] width 1062 height 540
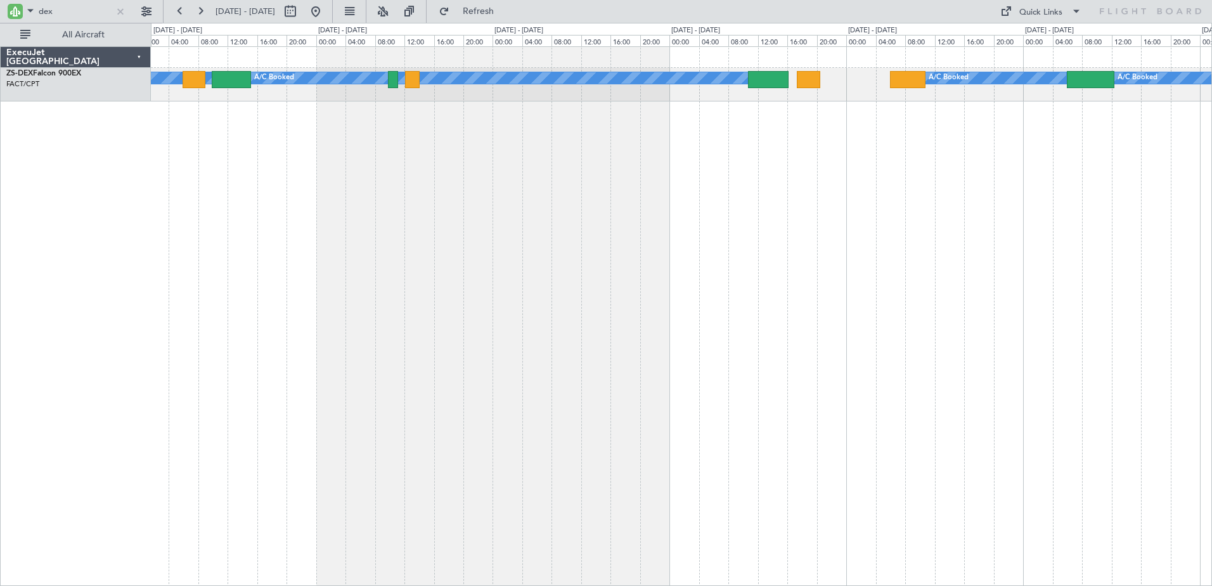
click at [892, 166] on div "A/C Booked A/C Booked A/C Booked A/C Booked" at bounding box center [682, 316] width 1062 height 540
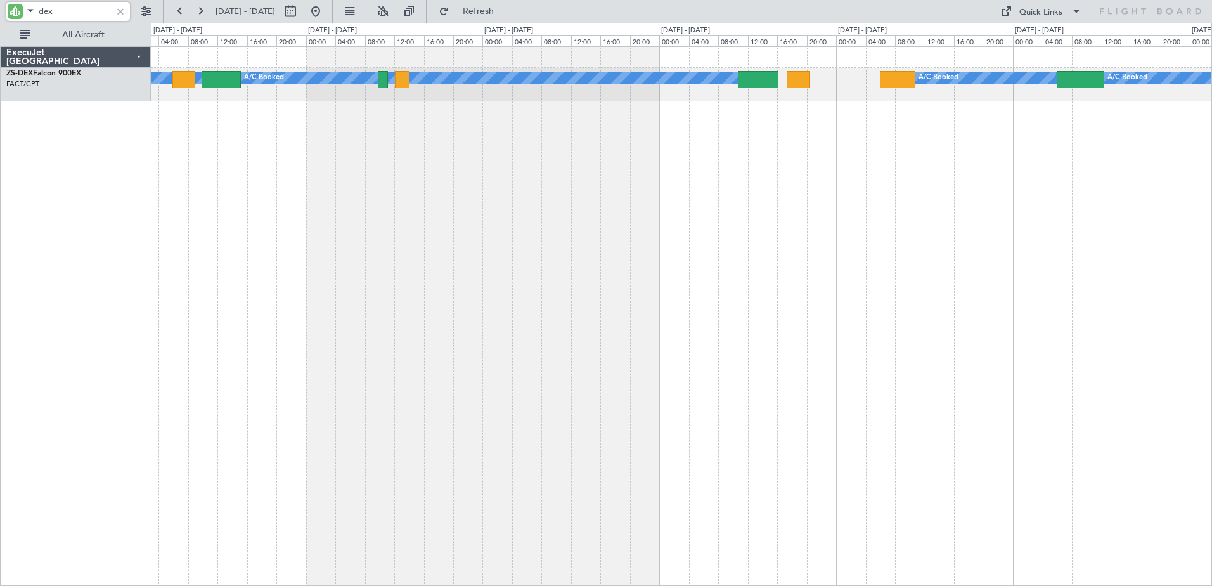
click at [45, 13] on input "dex" at bounding box center [75, 11] width 73 height 19
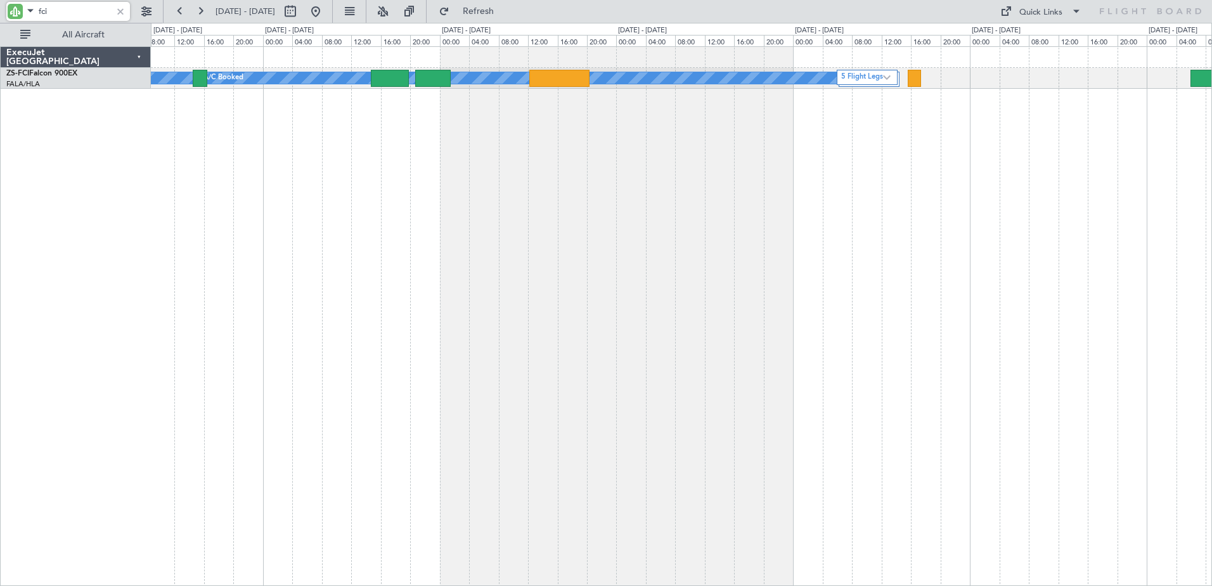
click at [1059, 277] on div "5 Flight Legs A/C Booked A/C Booked A/C Booked A/C Booked A/C Booked" at bounding box center [682, 316] width 1062 height 540
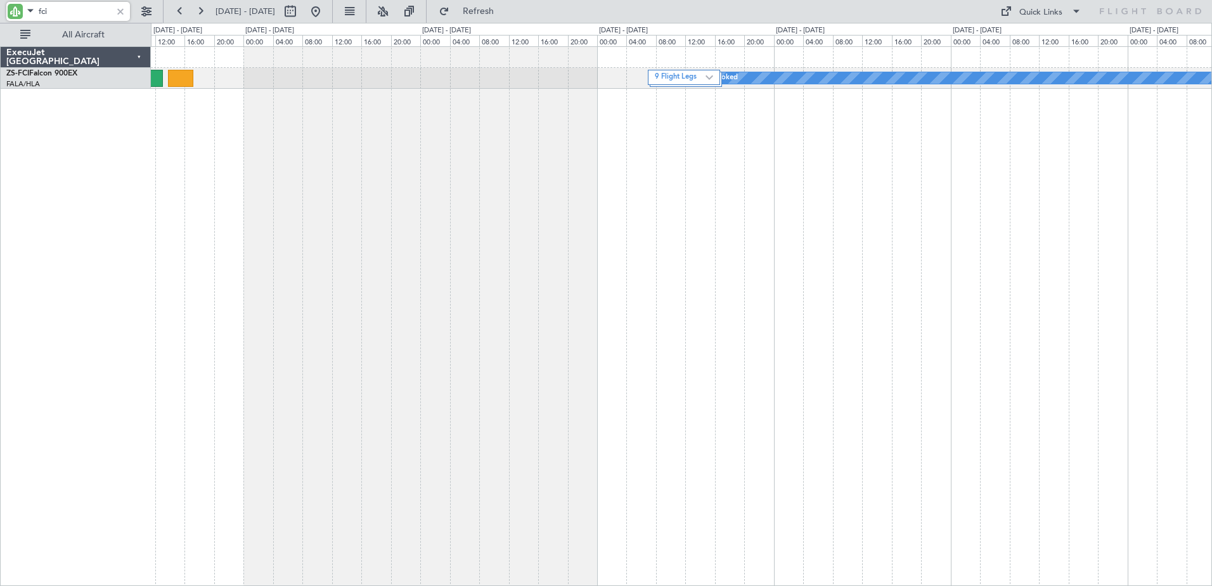
click at [616, 241] on div "A/C Booked A/C Booked 9 Flight Legs A/C Booked A/C Booked" at bounding box center [682, 316] width 1062 height 540
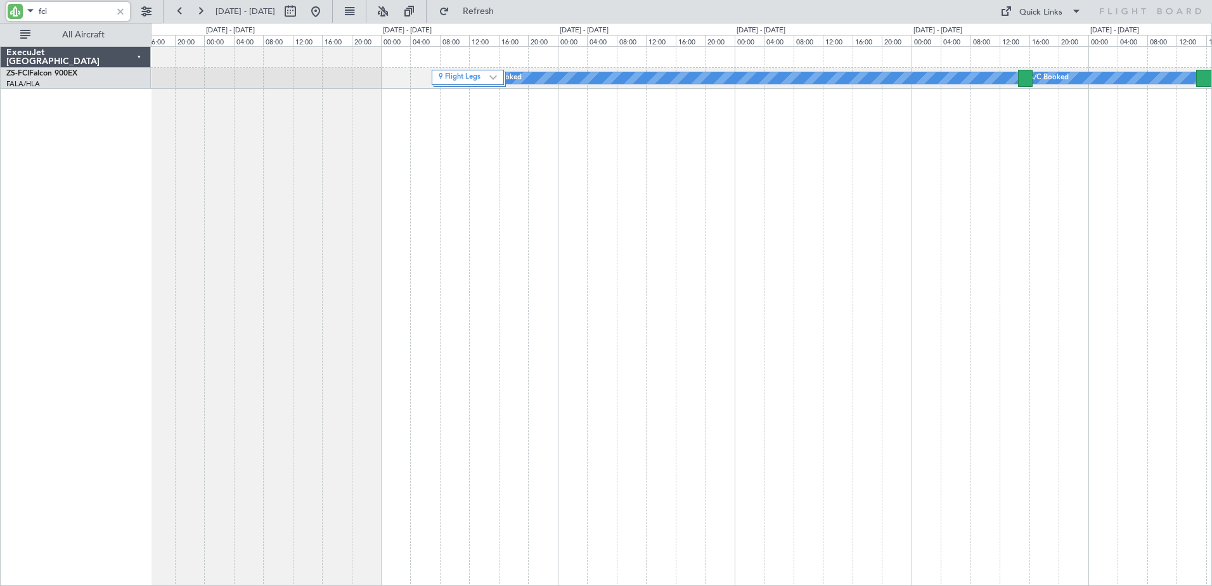
click at [491, 283] on div "A/C Booked A/C Booked 9 Flight Legs A/C Booked" at bounding box center [682, 316] width 1062 height 540
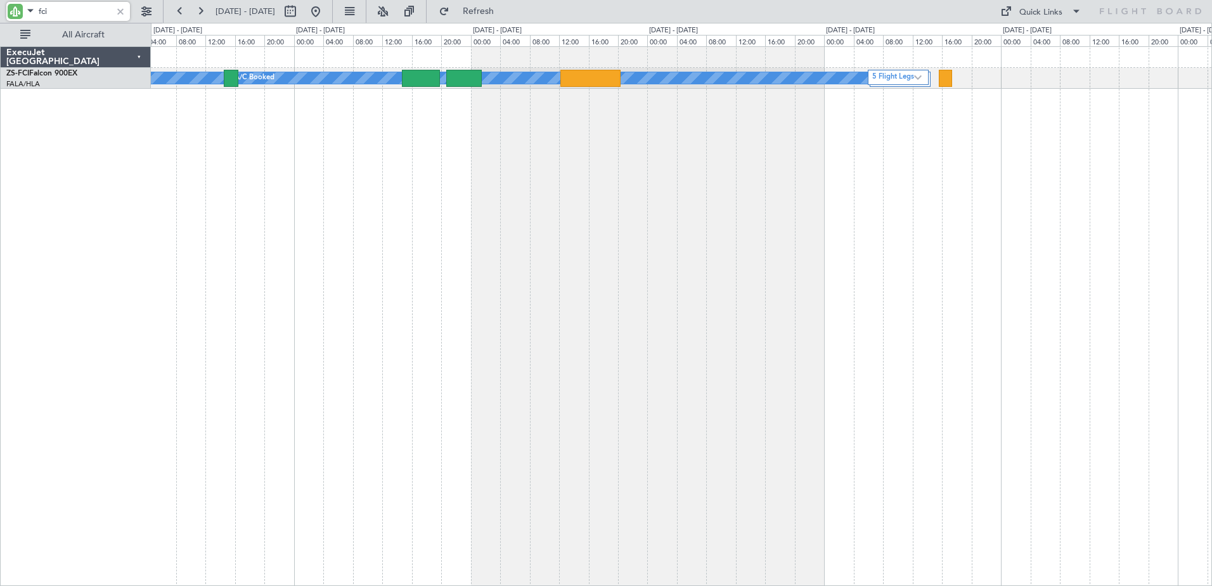
click at [586, 202] on div "A/C Booked A/C Booked A/C Booked 5 Flight Legs A/C Booked" at bounding box center [682, 316] width 1062 height 540
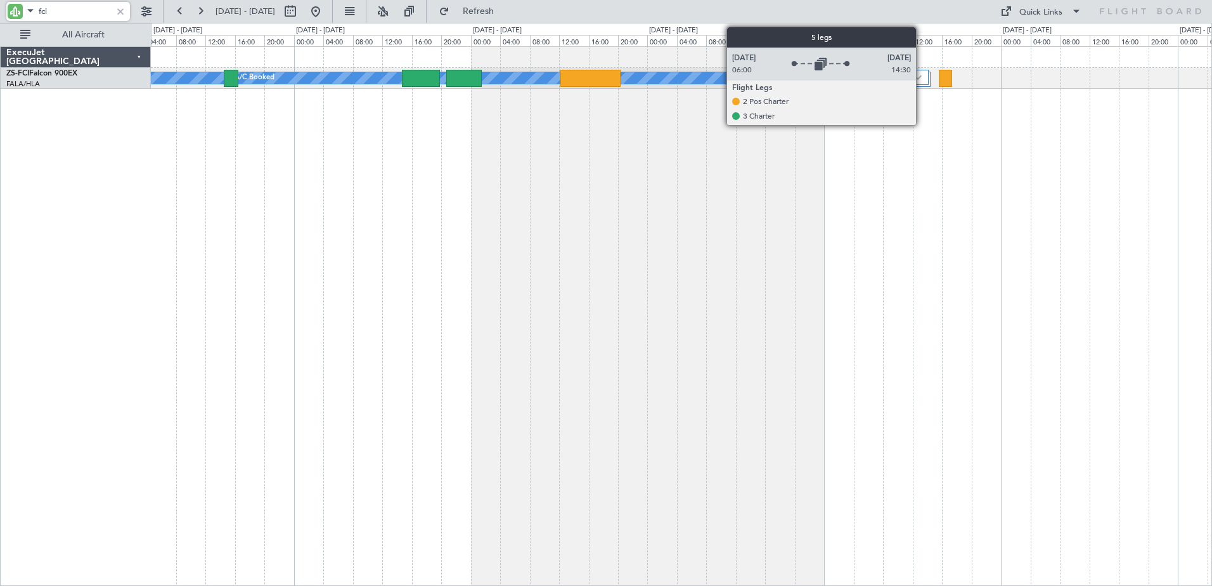
click at [922, 75] on img at bounding box center [918, 77] width 8 height 5
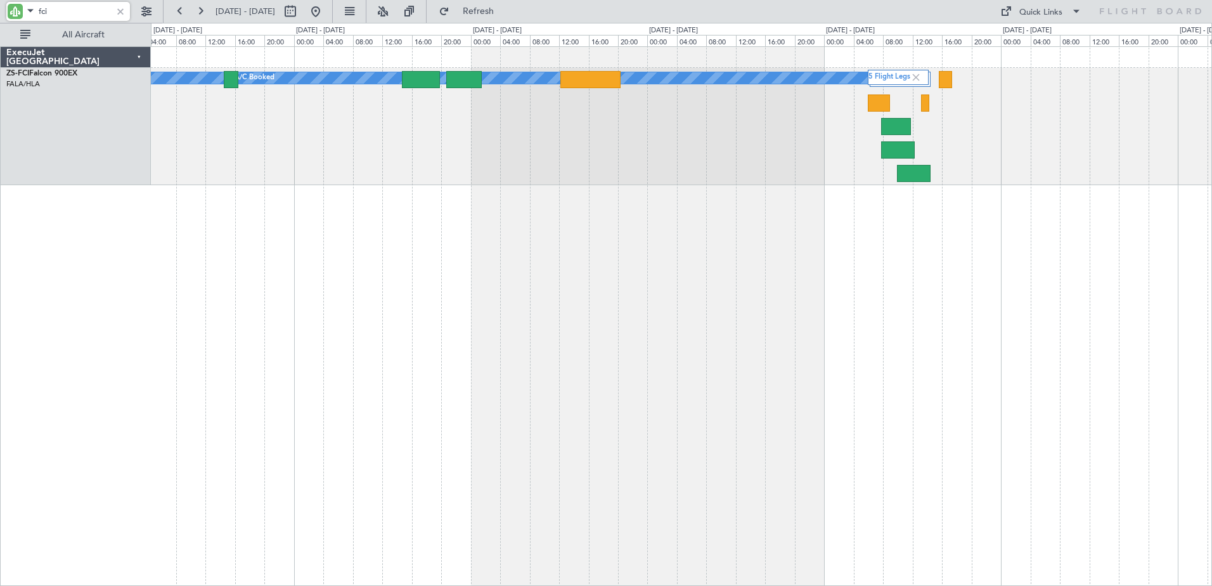
type input "fci"
click at [25, 6] on span at bounding box center [30, 11] width 15 height 16
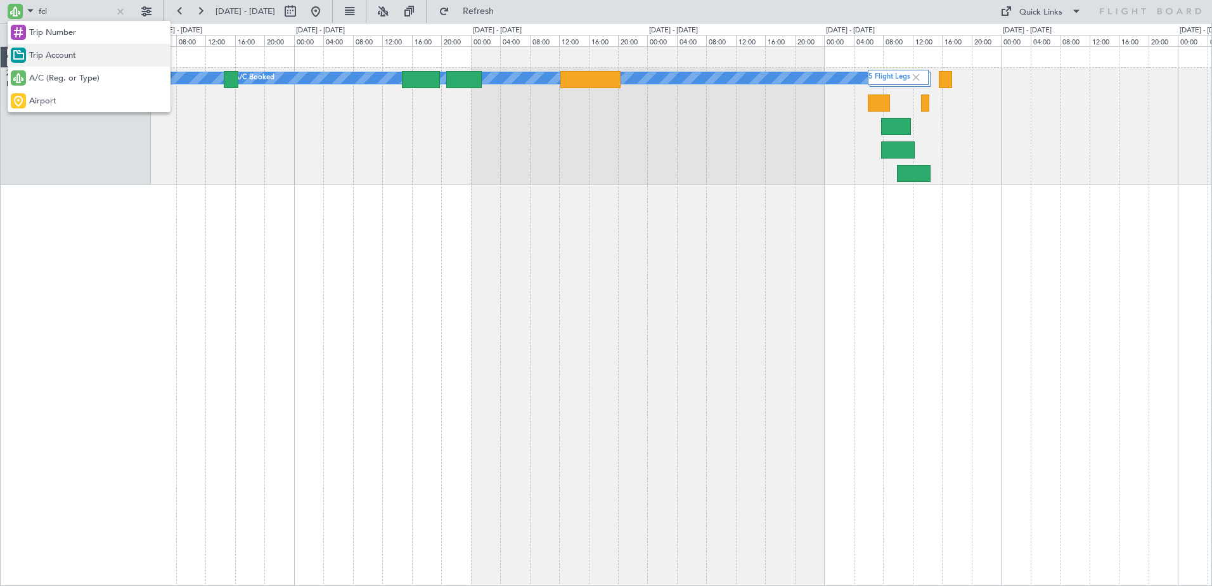
click at [57, 51] on span "Trip Account" at bounding box center [52, 55] width 47 height 13
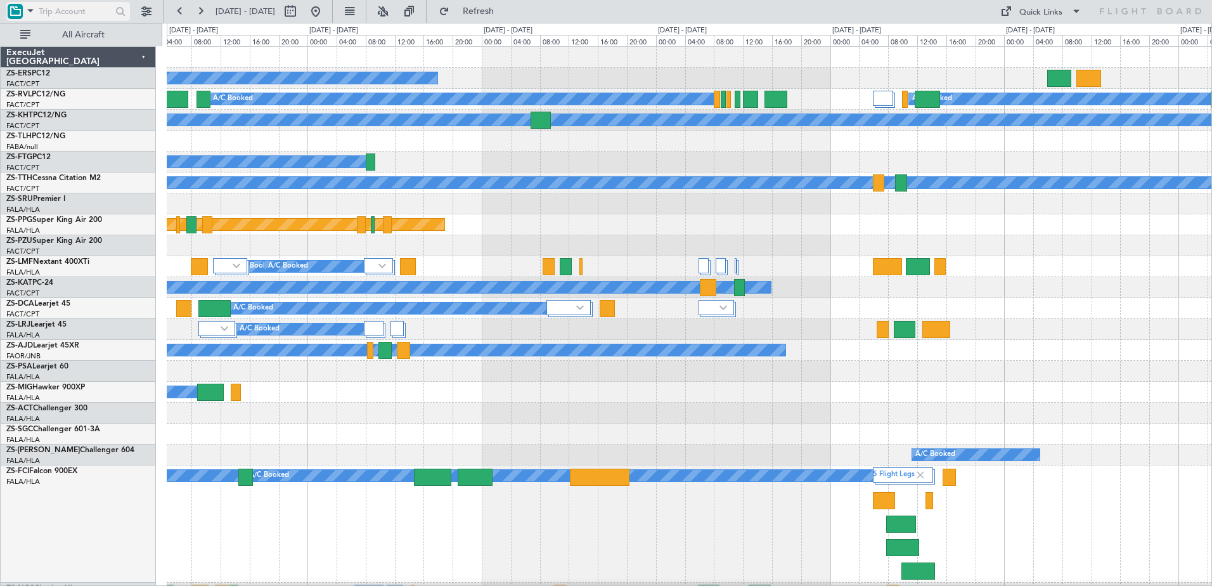
click at [63, 10] on input "text" at bounding box center [75, 11] width 73 height 19
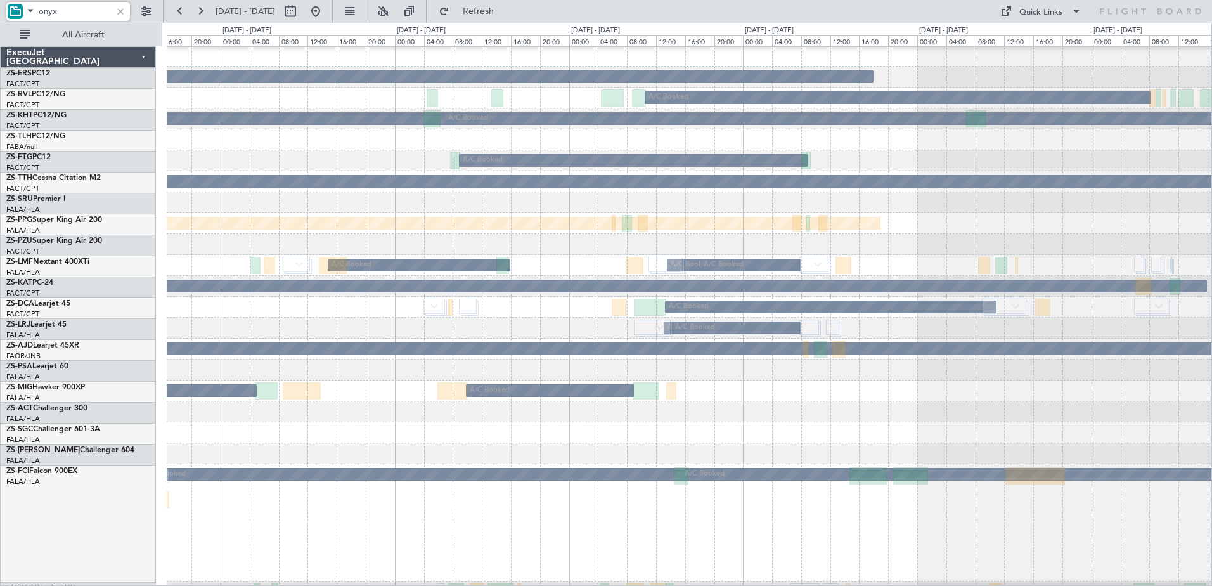
scroll to position [0, 0]
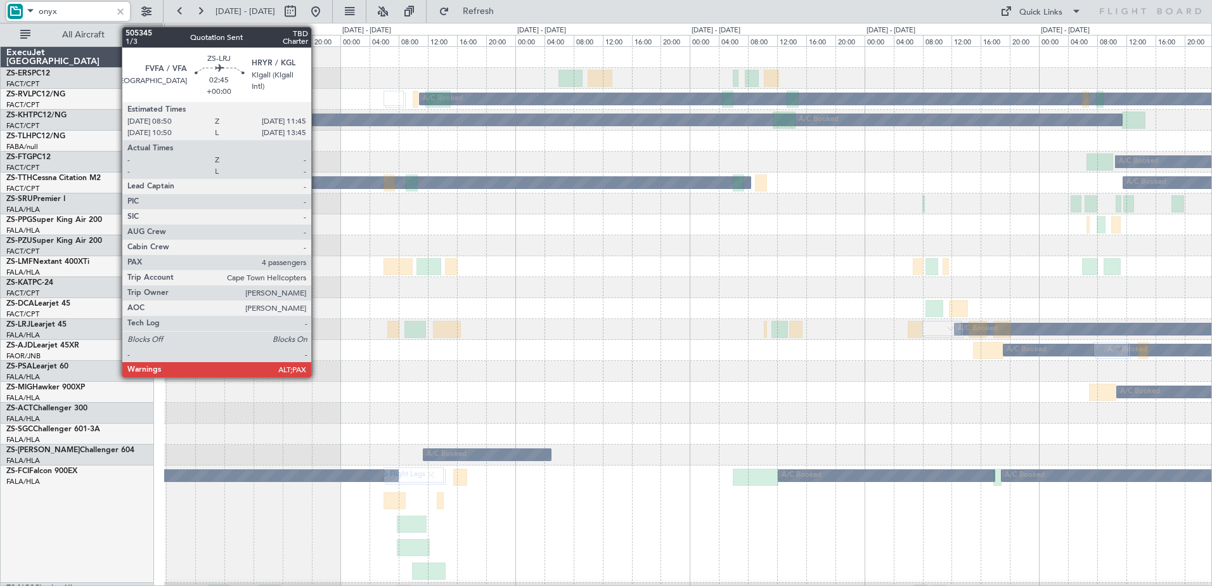
click at [426, 335] on div at bounding box center [416, 329] width 22 height 17
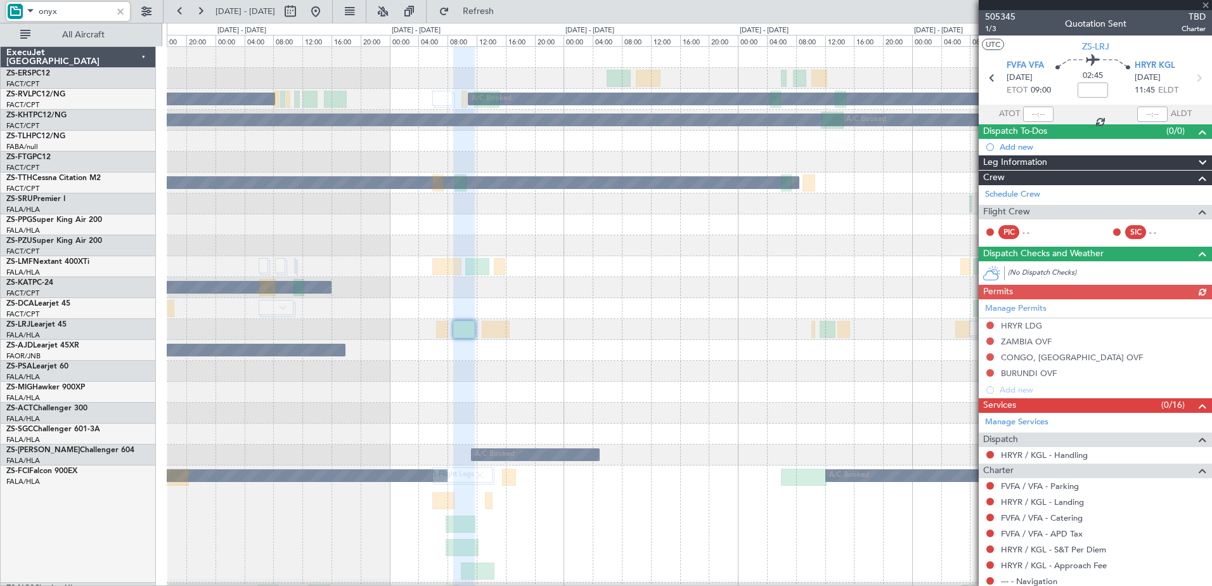
type input "onyx"
click at [1204, 0] on div at bounding box center [1095, 5] width 233 height 10
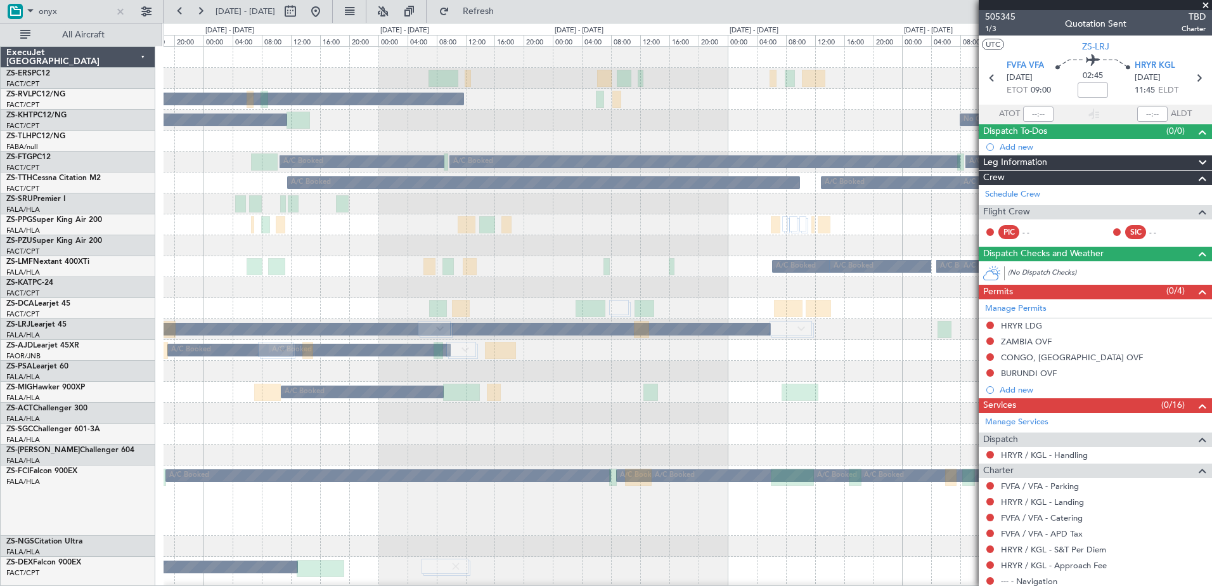
click at [1205, 4] on span at bounding box center [1206, 5] width 13 height 11
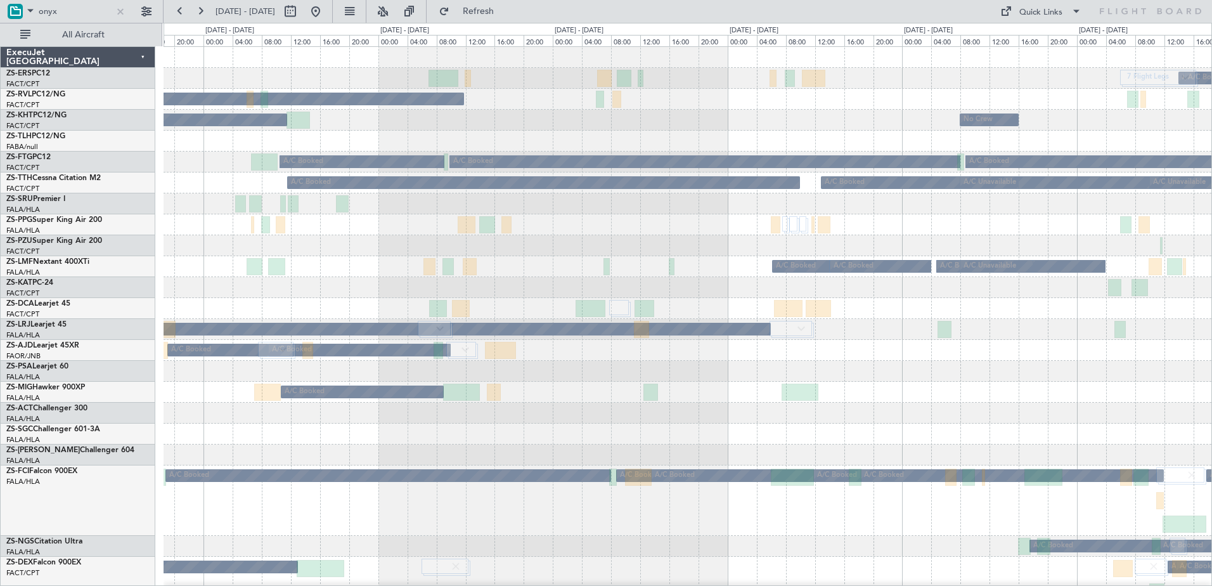
type input "0"
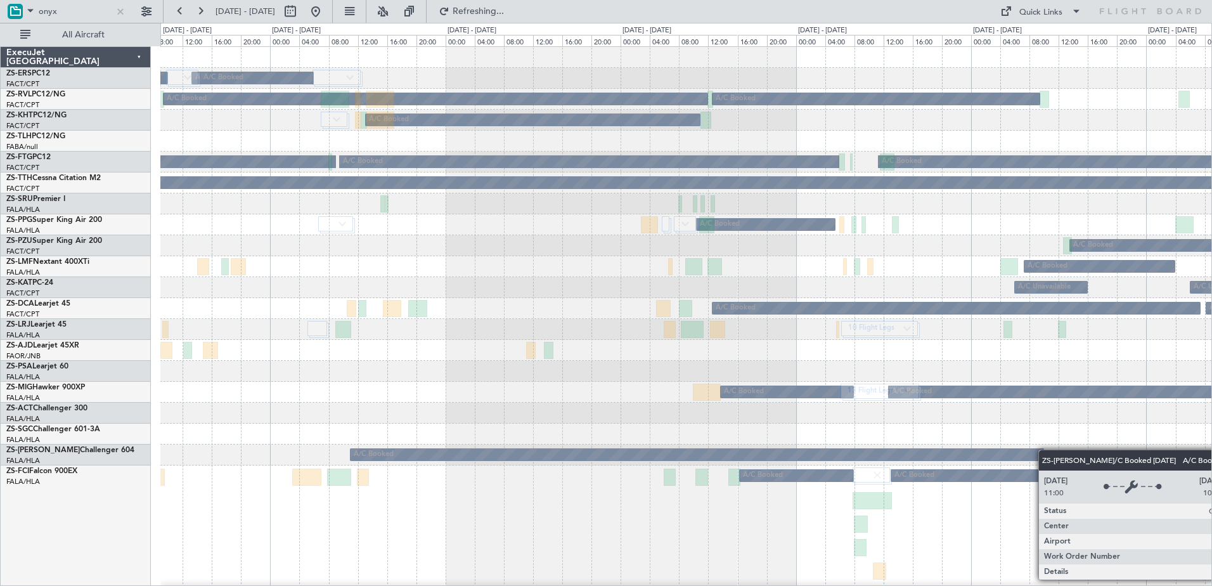
click at [853, 433] on div at bounding box center [685, 434] width 1051 height 21
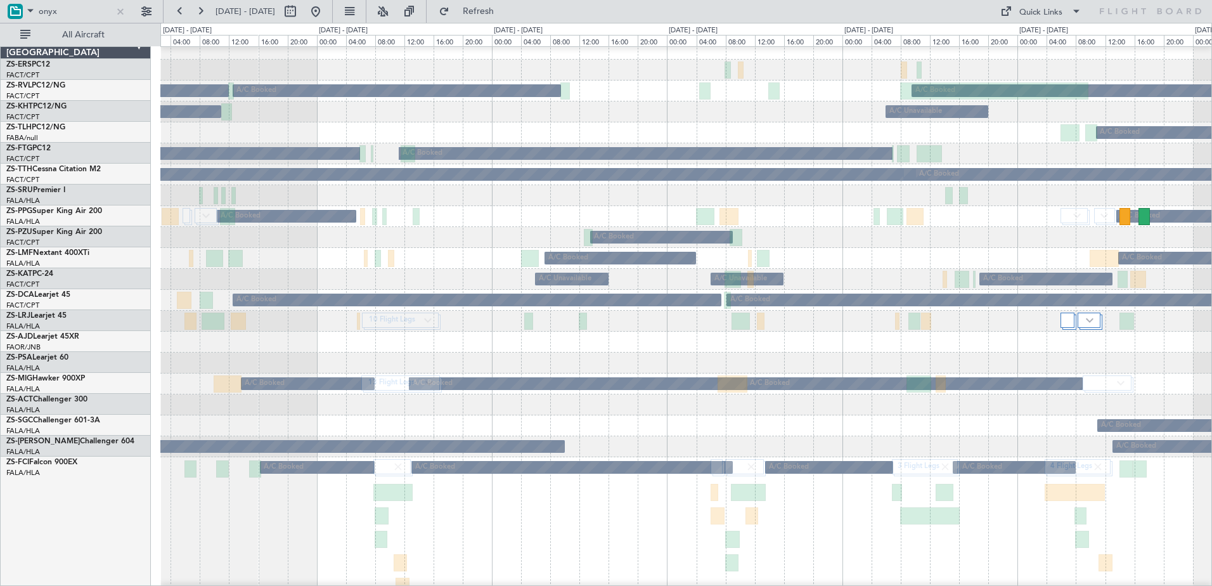
click at [810, 419] on div "A/C Booked" at bounding box center [685, 425] width 1051 height 21
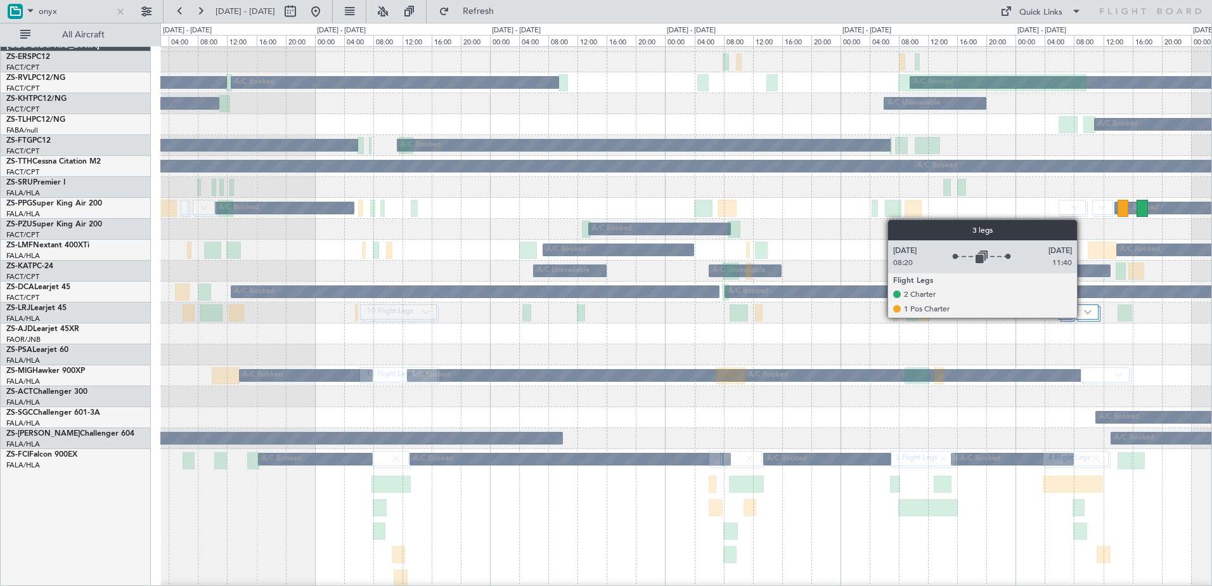
click at [1083, 317] on div at bounding box center [1087, 311] width 23 height 15
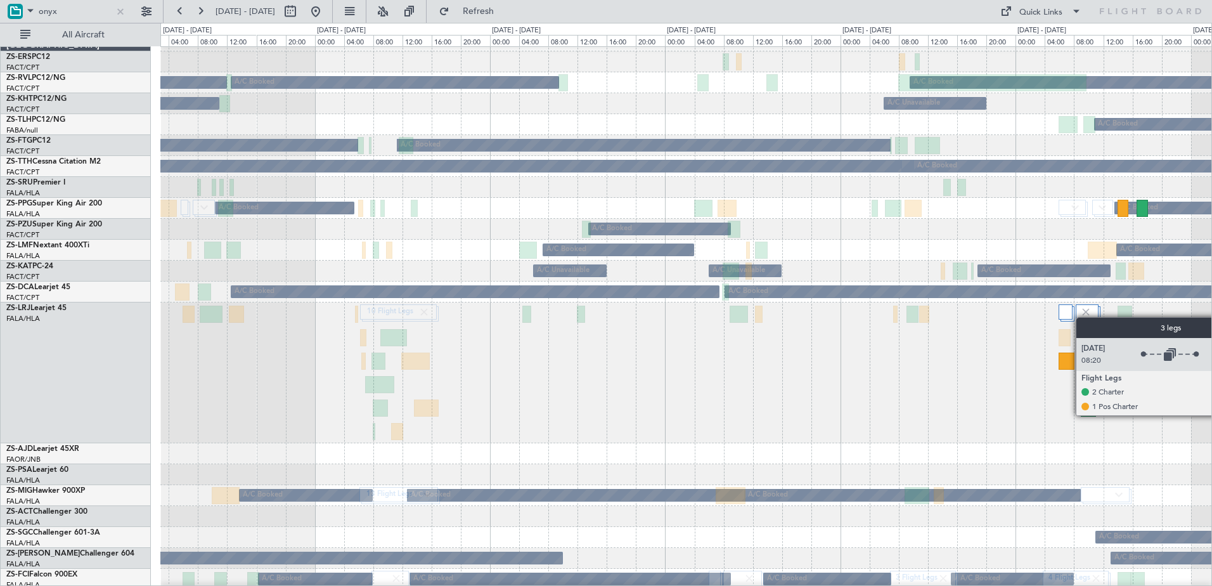
click at [1082, 317] on img at bounding box center [1086, 311] width 11 height 11
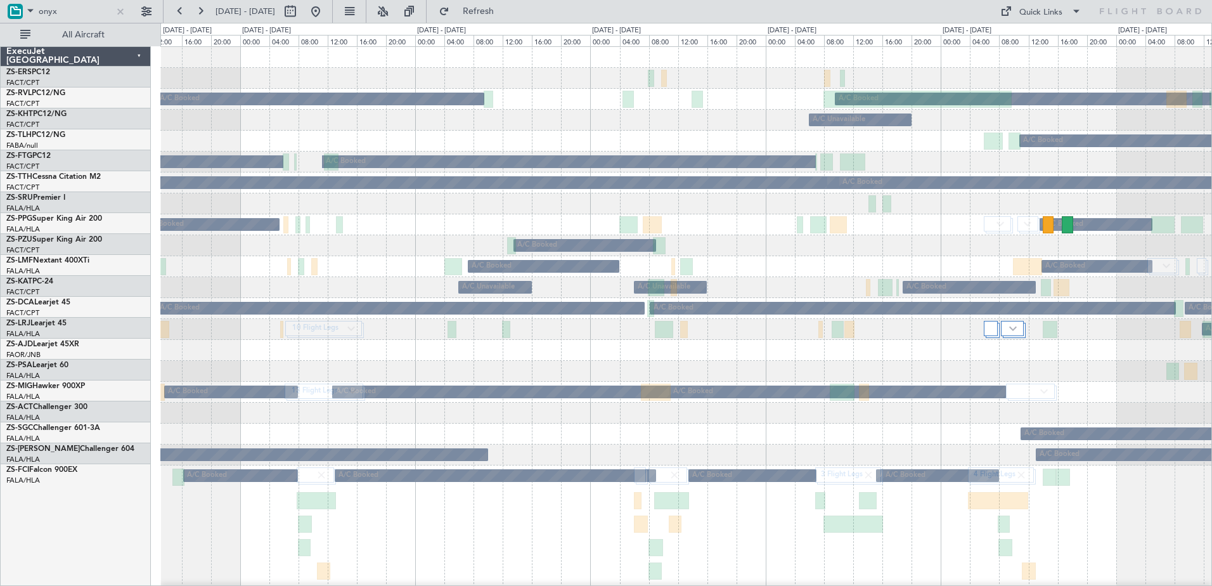
scroll to position [0, 0]
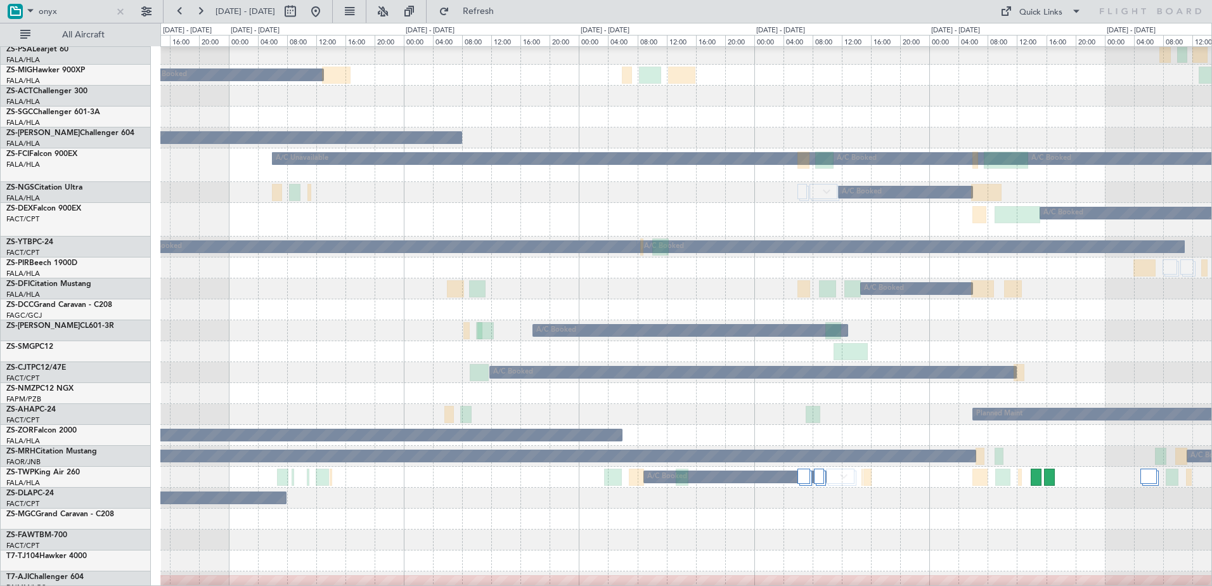
scroll to position [190, 0]
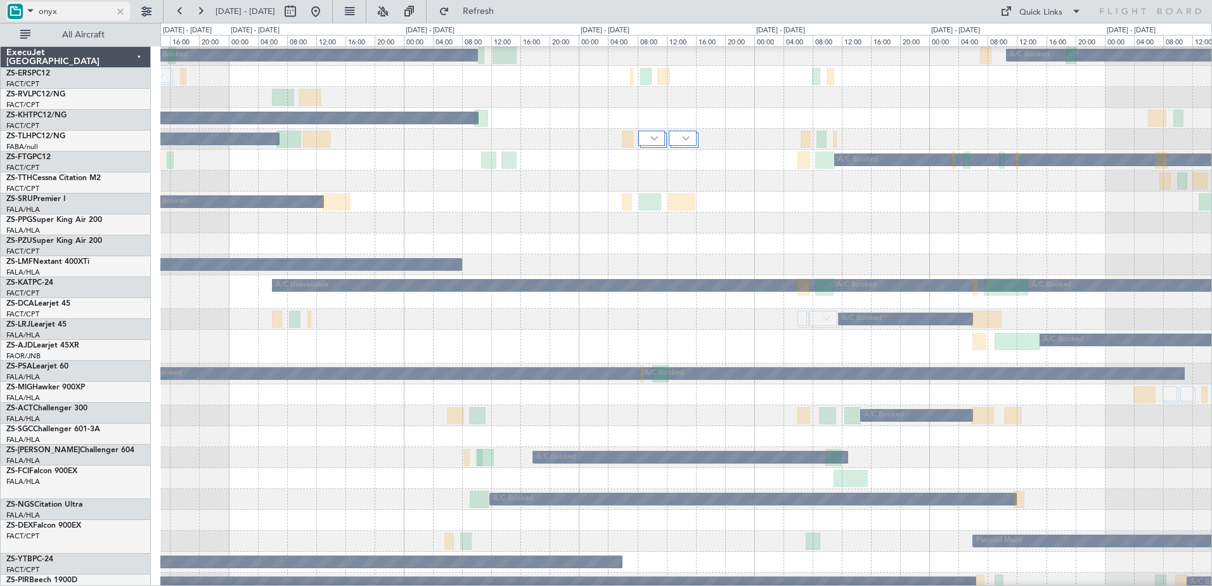
scroll to position [190, 0]
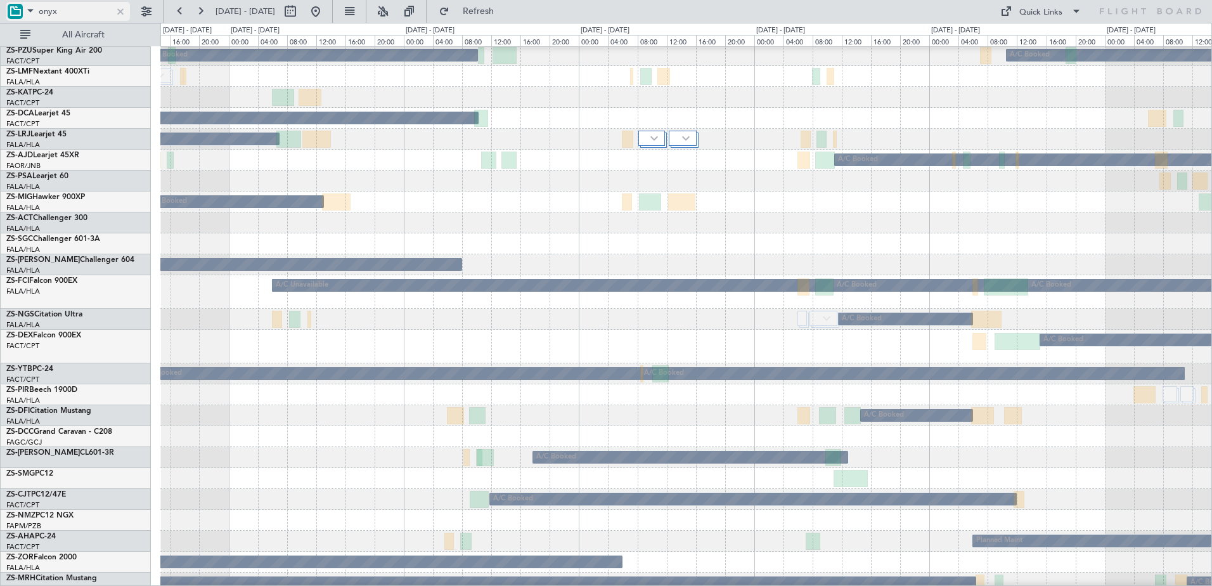
click at [27, 9] on span at bounding box center [30, 11] width 15 height 16
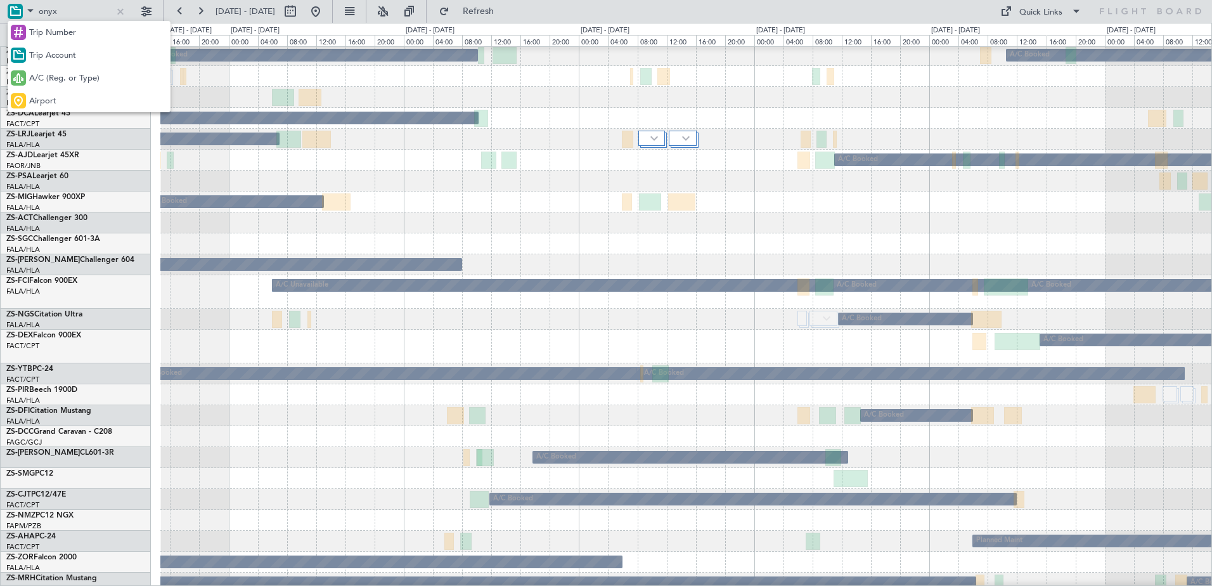
drag, startPoint x: 50, startPoint y: 74, endPoint x: 56, endPoint y: 62, distance: 13.9
click at [56, 62] on div "Trip Number Trip Account A/C (Reg. or Type) Airport" at bounding box center [89, 66] width 163 height 91
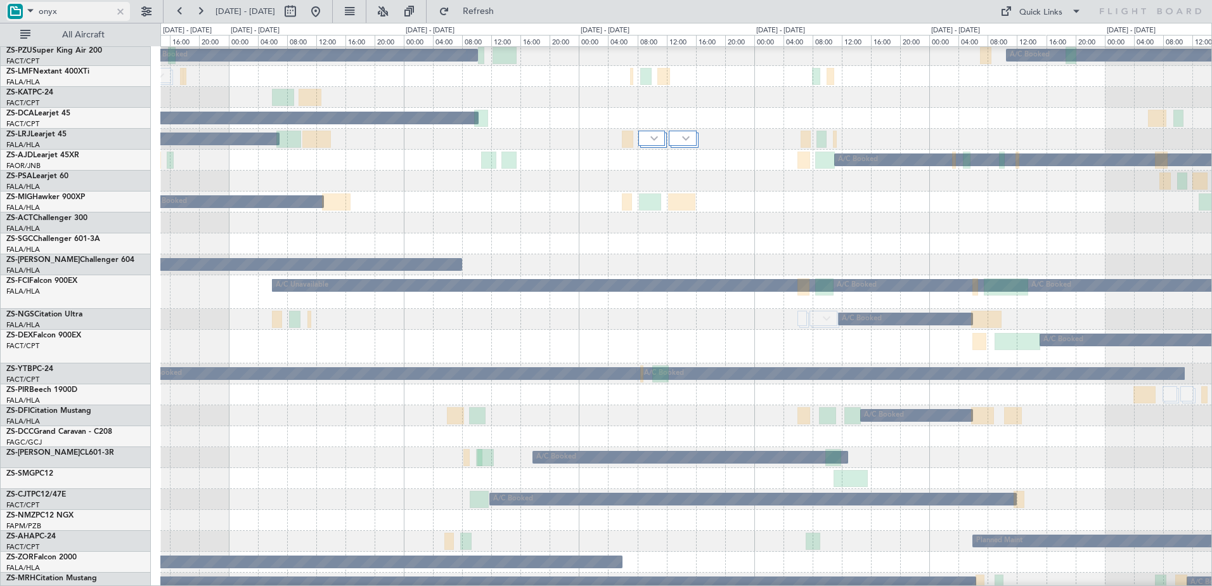
drag, startPoint x: 56, startPoint y: 62, endPoint x: 22, endPoint y: 11, distance: 61.2
click at [22, 11] on div at bounding box center [15, 11] width 15 height 15
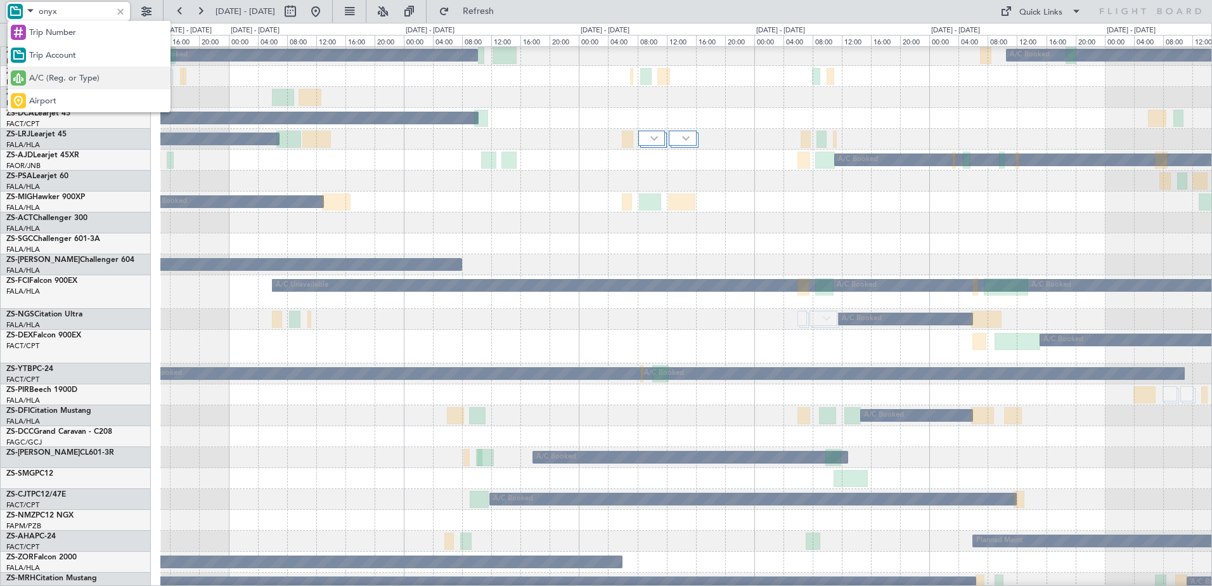
click at [33, 71] on div "A/C (Reg. or Type)" at bounding box center [89, 78] width 163 height 23
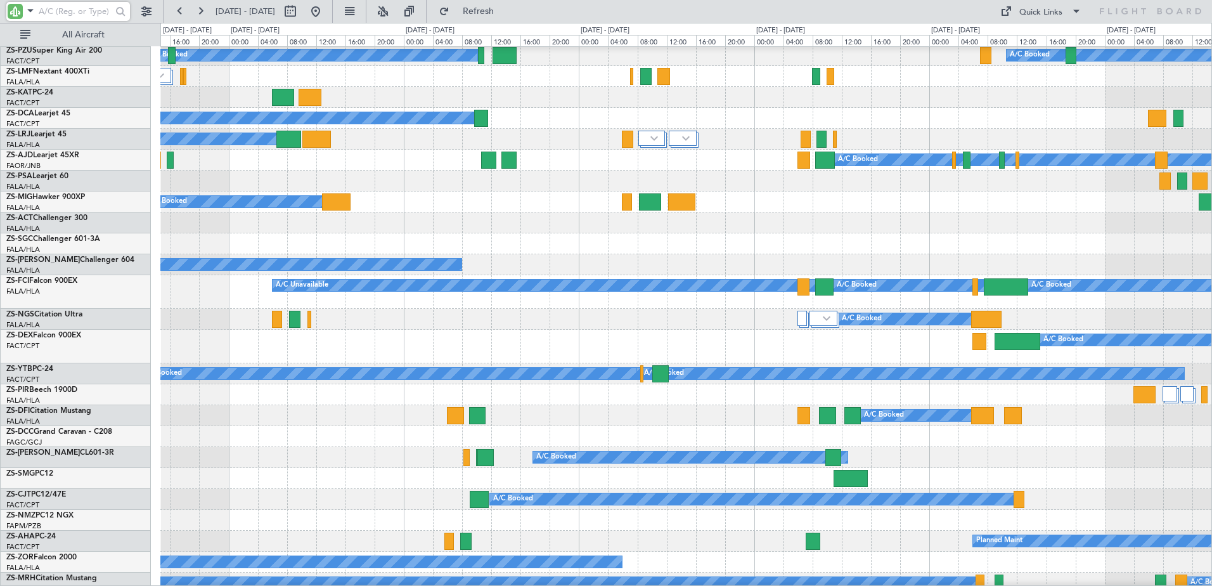
click at [52, 9] on input "text" at bounding box center [75, 11] width 73 height 19
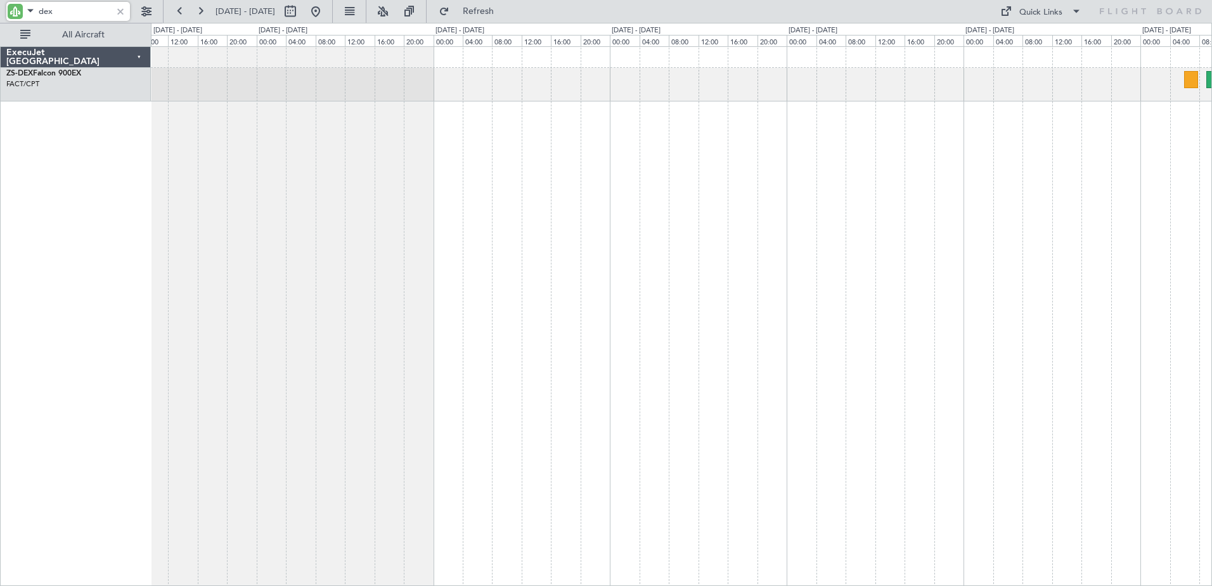
click at [908, 232] on div "A/C Booked" at bounding box center [682, 316] width 1062 height 540
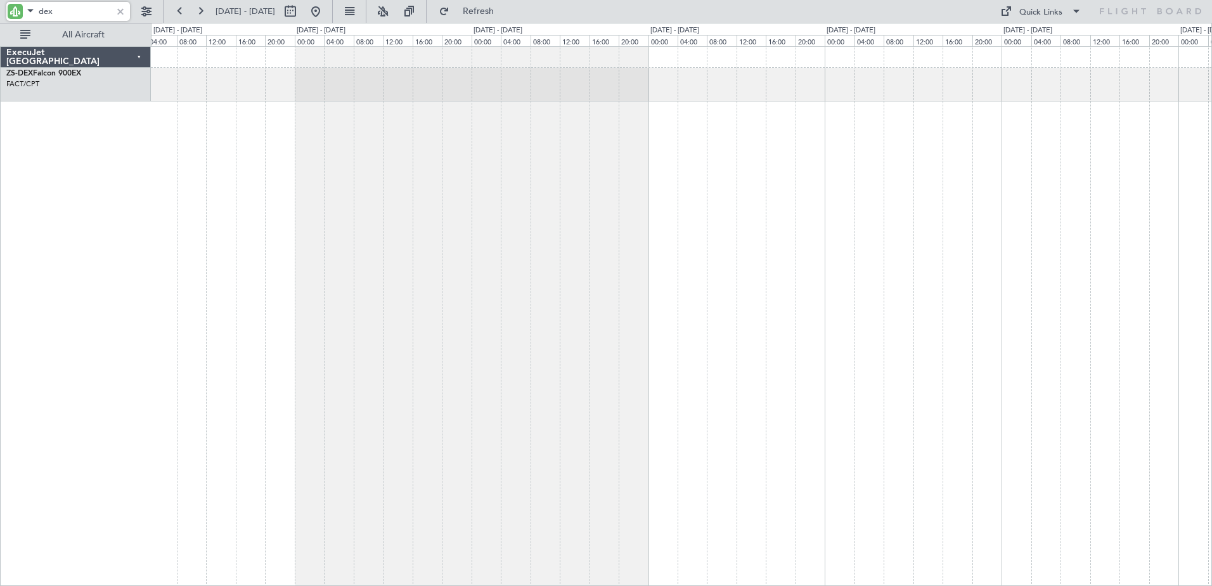
click at [585, 268] on div "A/C Booked" at bounding box center [682, 316] width 1062 height 540
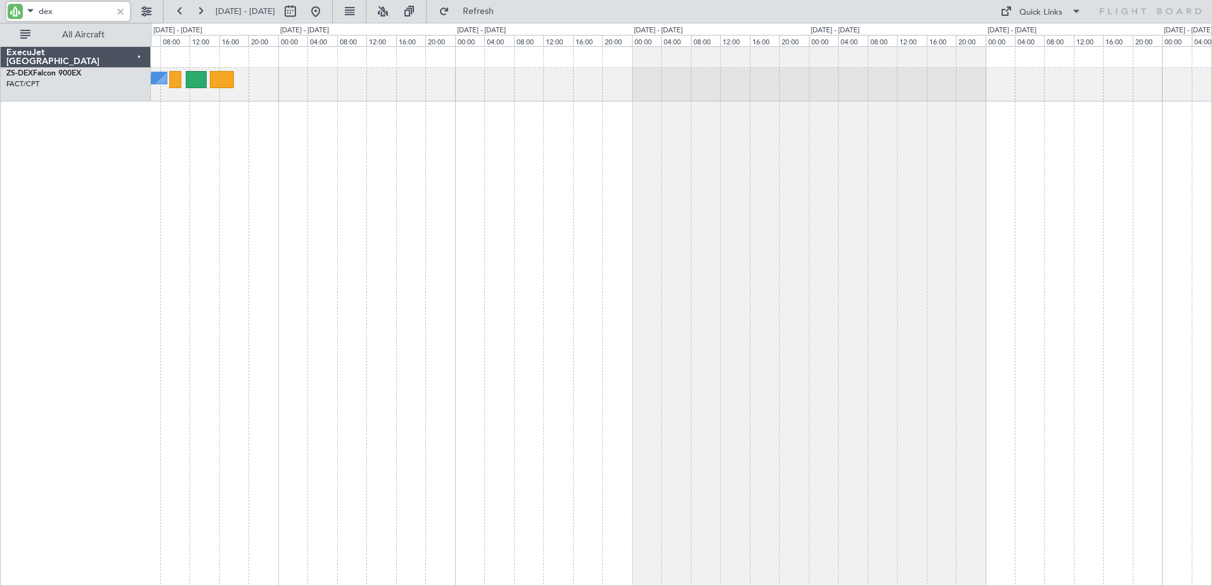
click at [611, 242] on div "A/C Booked" at bounding box center [682, 316] width 1062 height 540
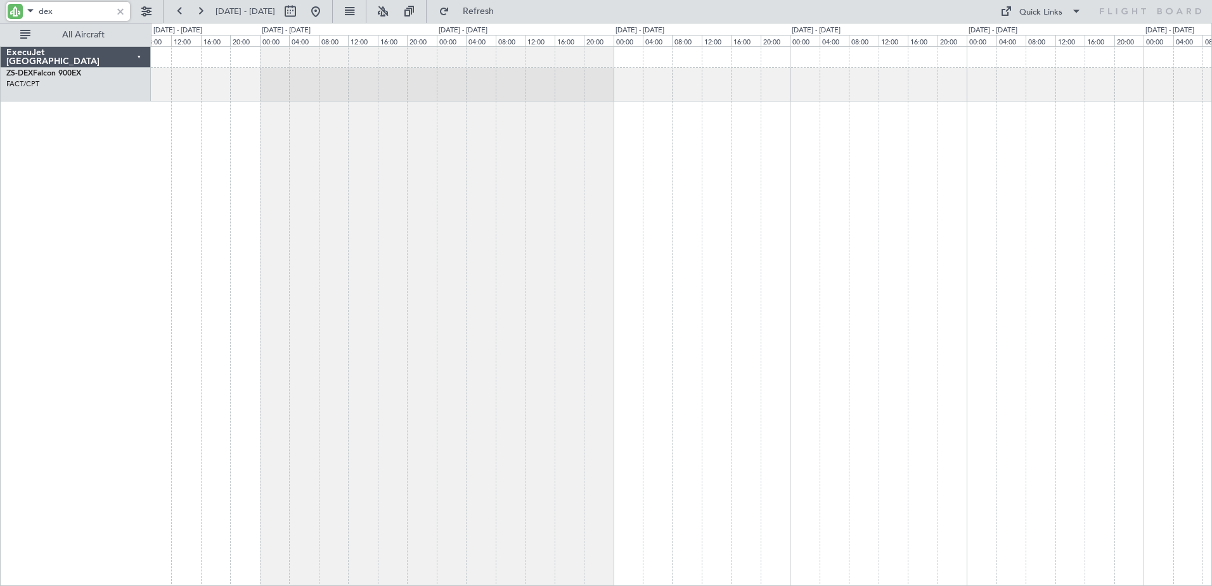
click at [606, 273] on div "A/C Booked" at bounding box center [682, 316] width 1062 height 540
type input "dex"
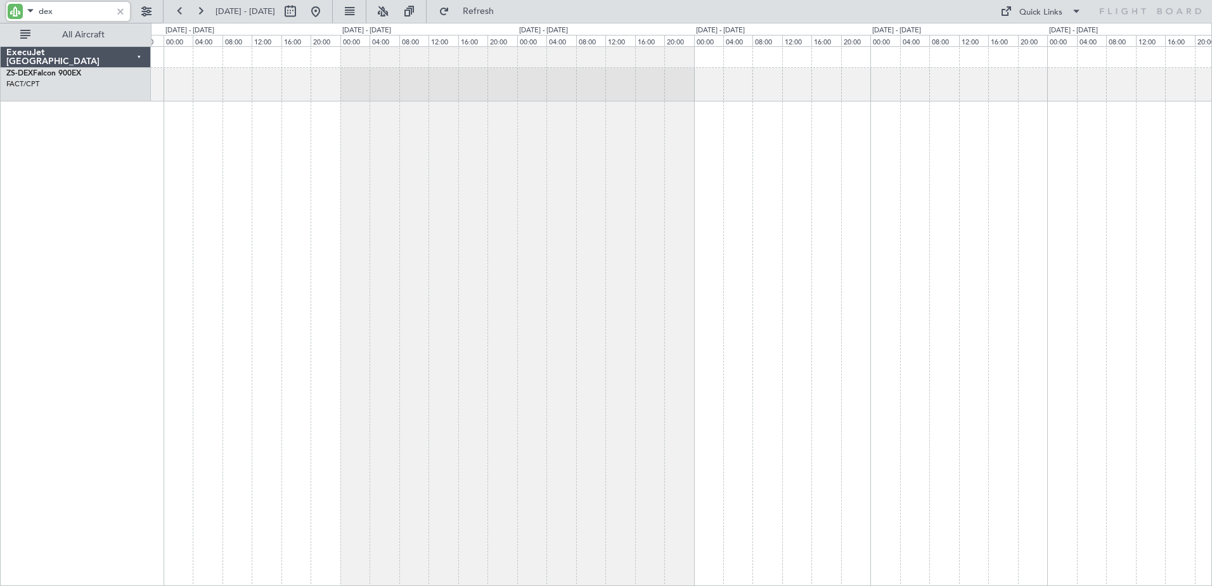
click at [932, 169] on div at bounding box center [682, 316] width 1062 height 540
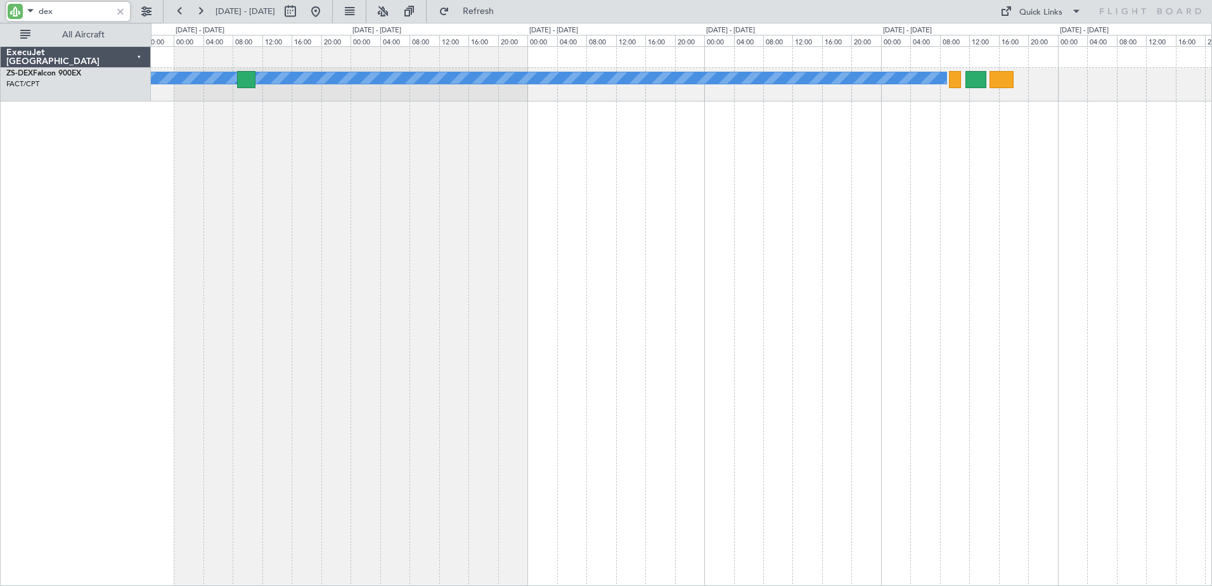
click at [1079, 283] on div "A/C Booked" at bounding box center [682, 316] width 1062 height 540
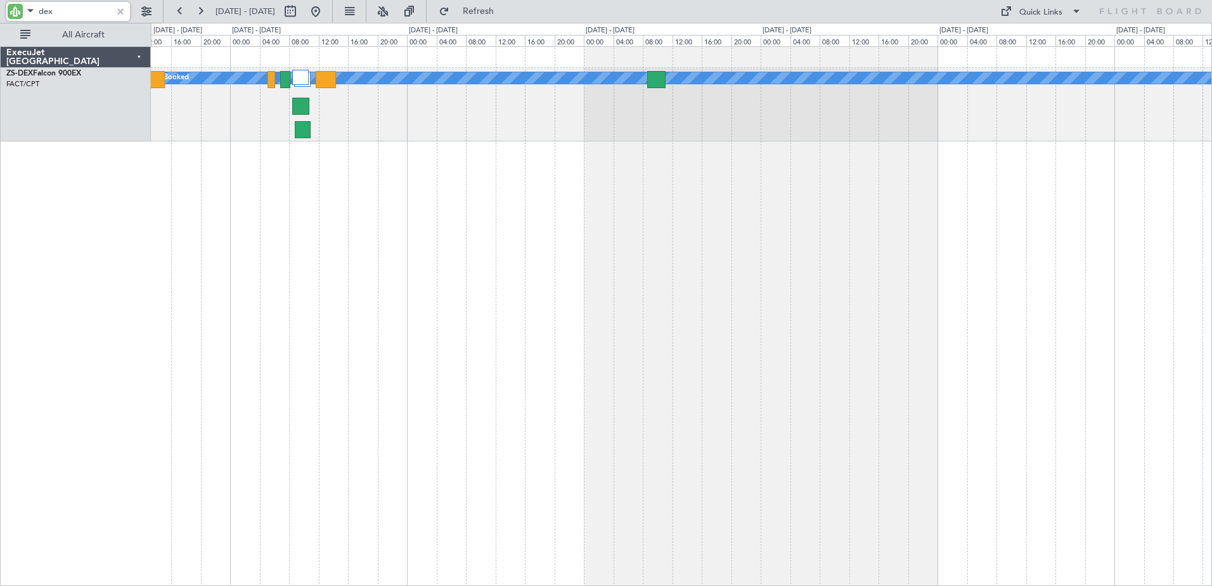
click at [904, 321] on div "A/C Booked A/C Booked" at bounding box center [682, 316] width 1062 height 540
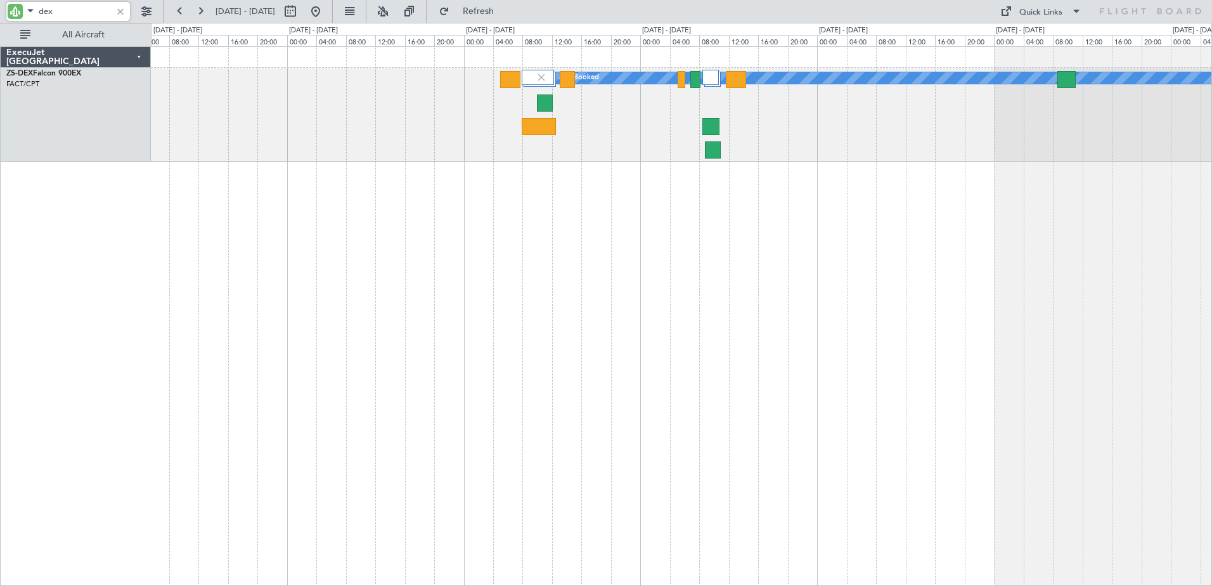
click at [992, 384] on div "A/C Booked A/C Booked" at bounding box center [682, 316] width 1062 height 540
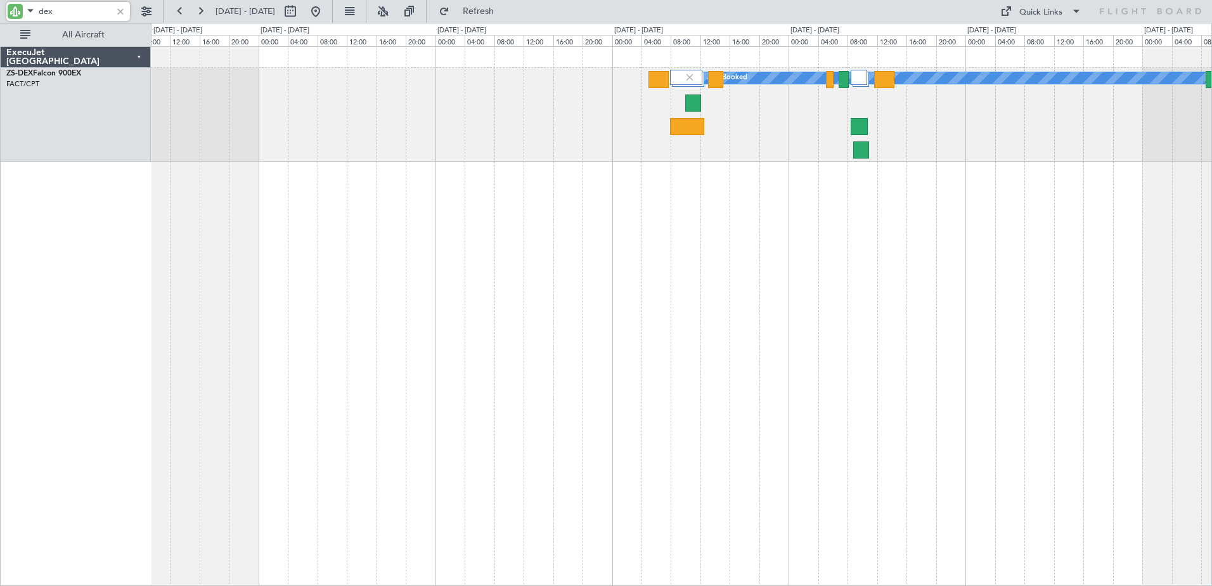
click at [892, 451] on div "A/C Booked A/C Booked" at bounding box center [682, 316] width 1062 height 540
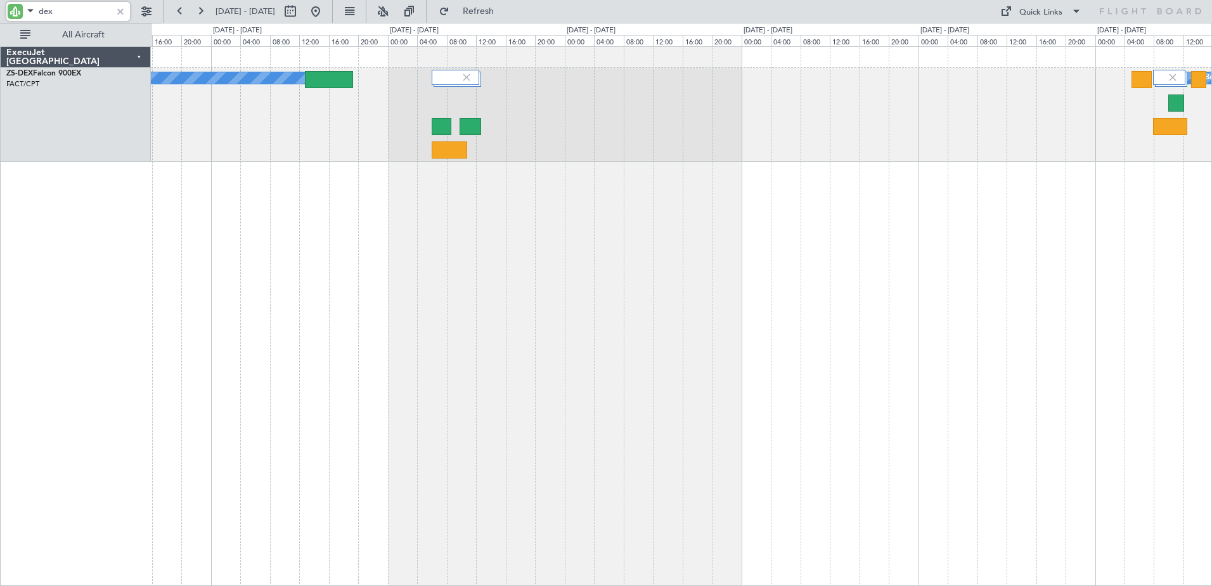
click at [847, 501] on div "A/C Booked A/C Booked A/C Booked A/C Booked" at bounding box center [682, 316] width 1062 height 540
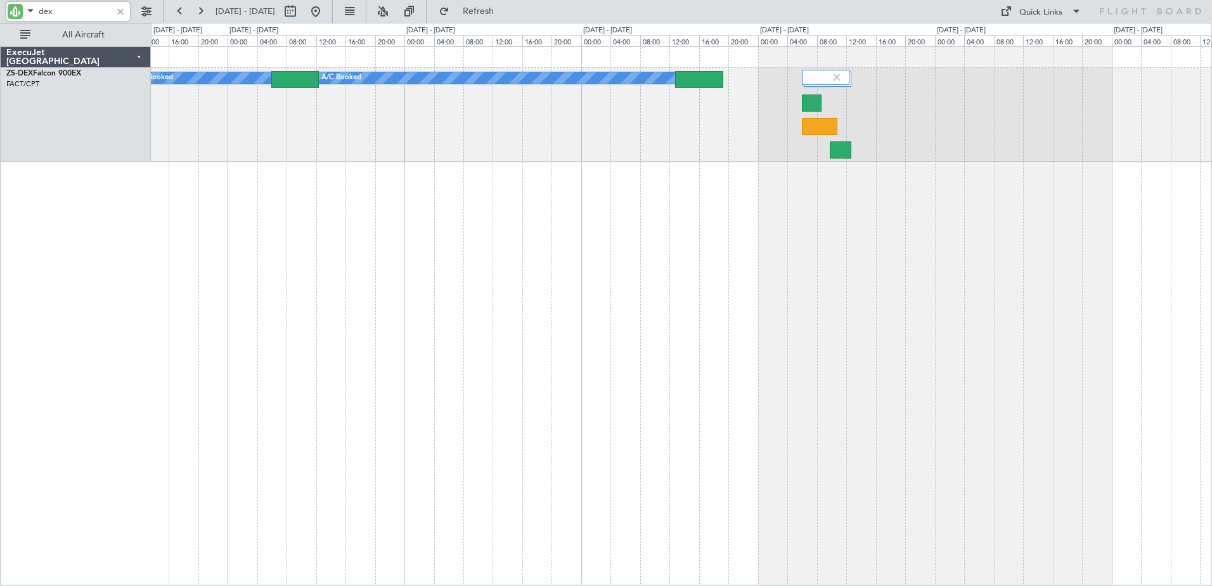
click at [890, 518] on div "A/C Booked A/C Booked" at bounding box center [682, 316] width 1062 height 540
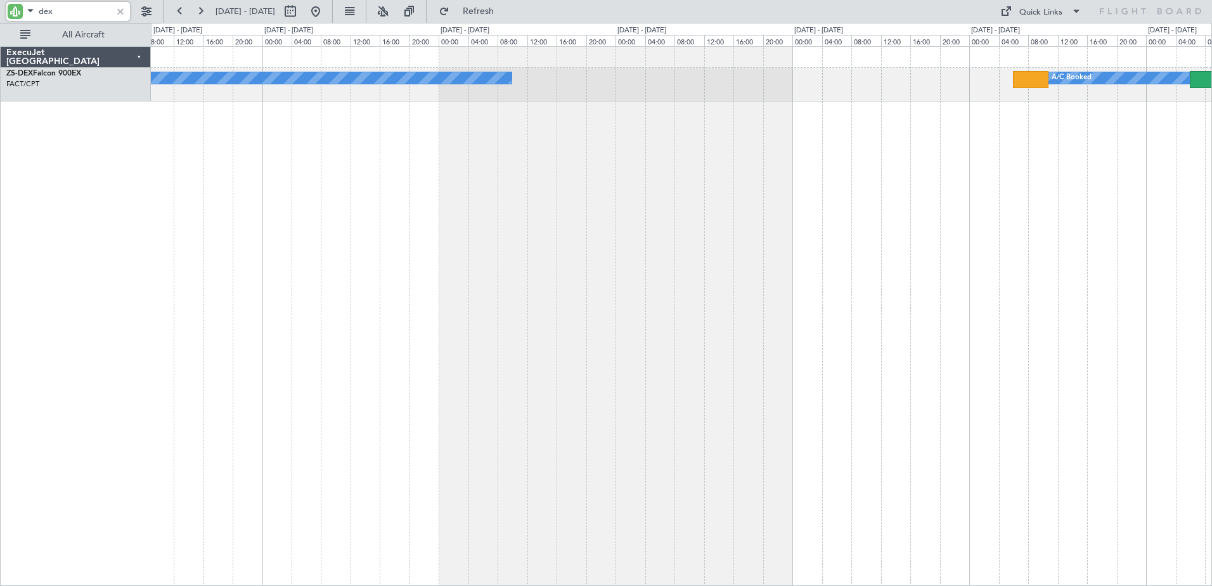
click at [947, 486] on div "A/C Booked A/C Booked A/C Booked" at bounding box center [682, 316] width 1062 height 540
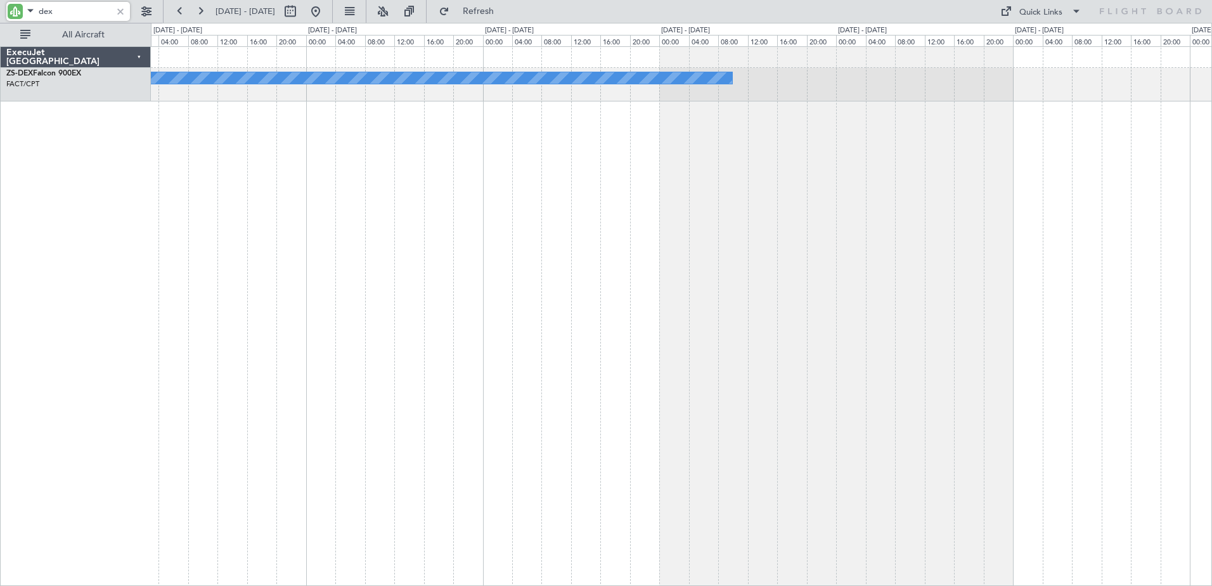
click at [833, 472] on div "A/C Booked A/C Booked A/C Booked" at bounding box center [682, 316] width 1062 height 540
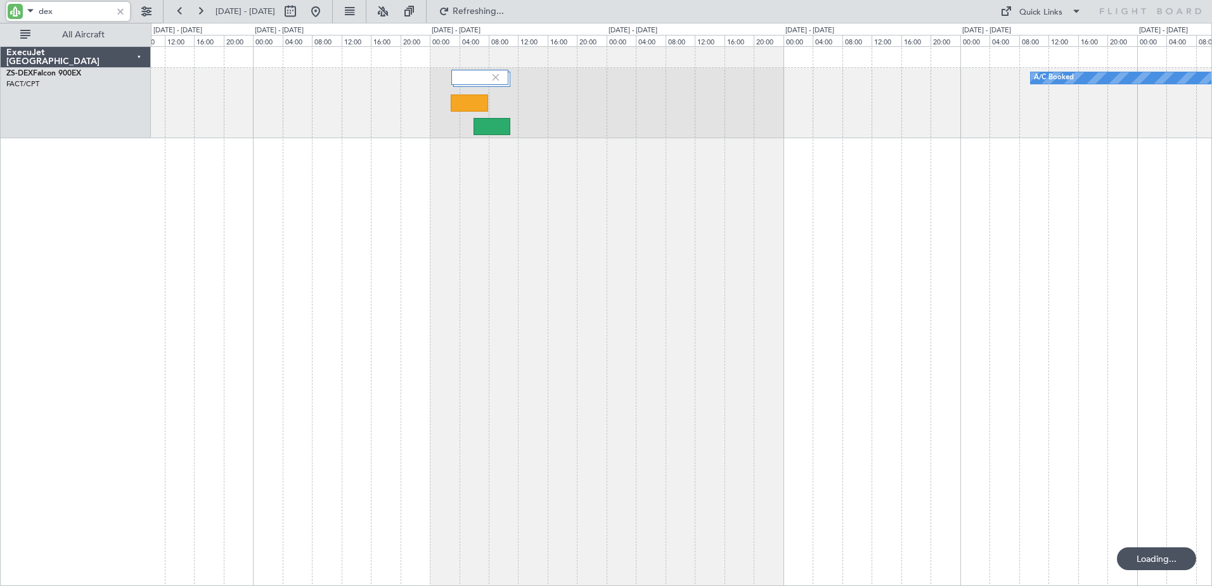
click at [859, 505] on div "A/C Booked" at bounding box center [682, 316] width 1062 height 540
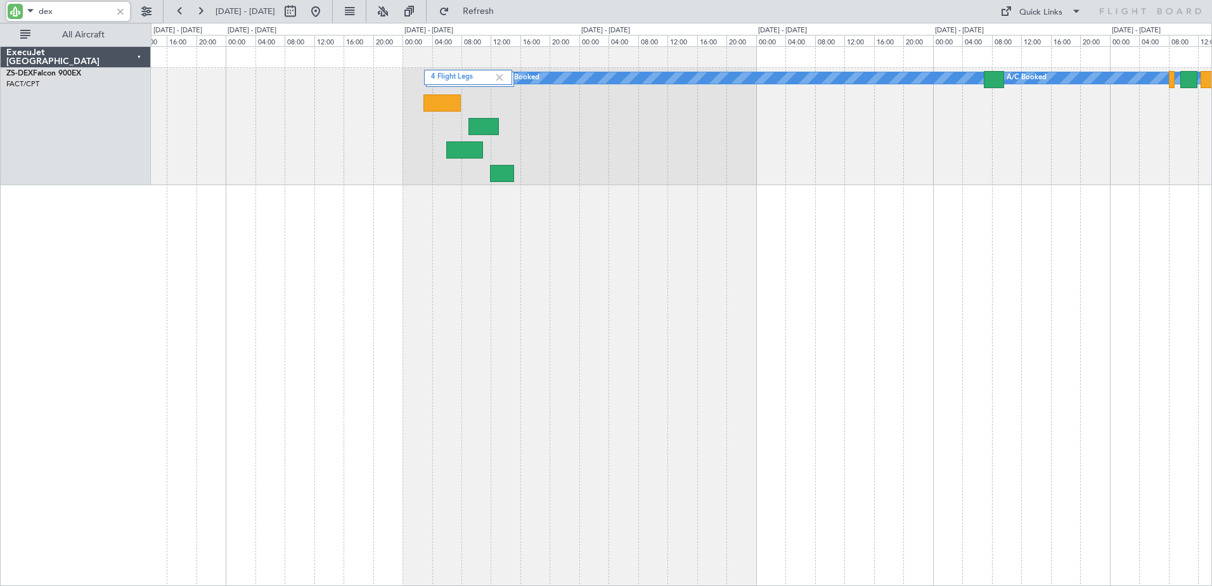
click at [452, 377] on div "4 Flight Legs A/C Booked A/C Booked" at bounding box center [682, 316] width 1062 height 540
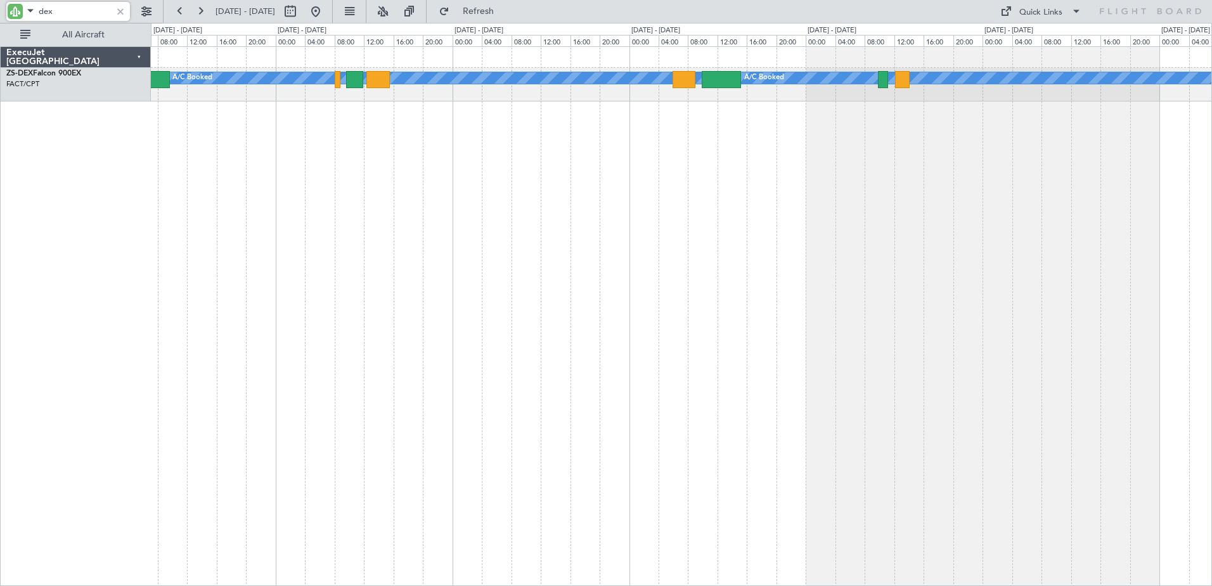
click at [712, 183] on div "A/C Booked A/C Booked A/C Booked A/C Booked" at bounding box center [682, 316] width 1062 height 540
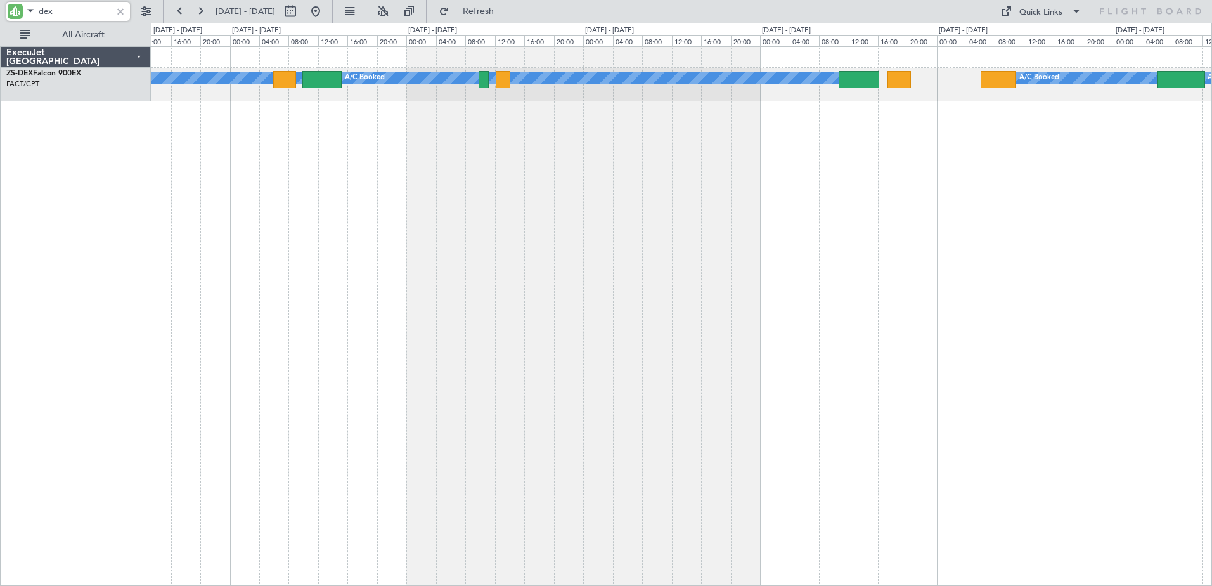
click at [588, 253] on div "A/C Booked A/C Booked A/C Booked A/C Booked A/C Booked" at bounding box center [682, 316] width 1062 height 540
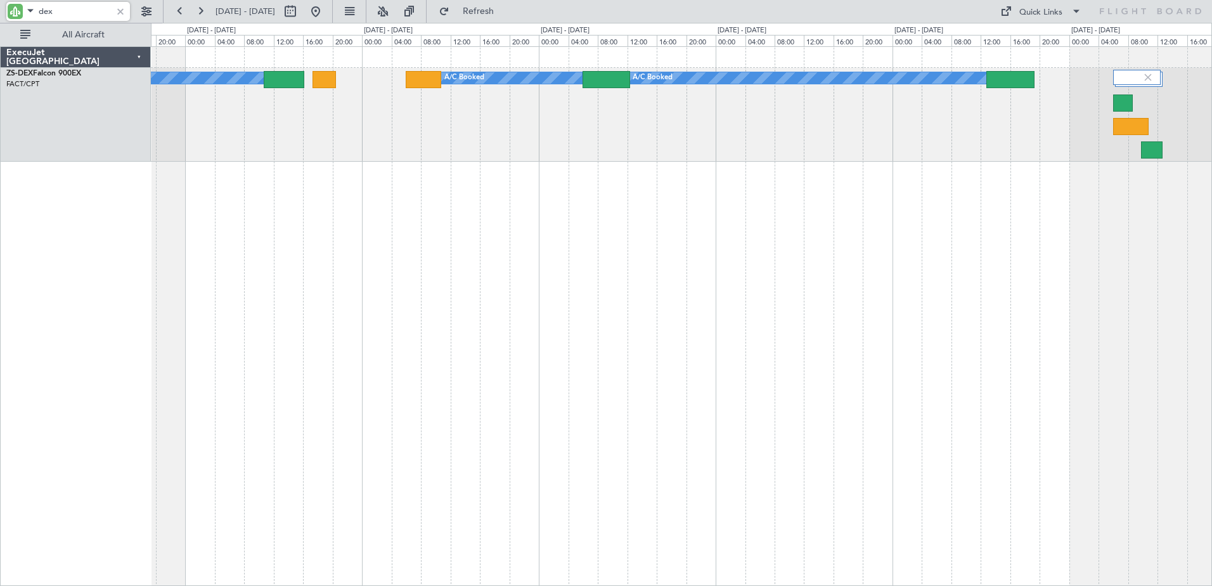
click at [417, 257] on div "A/C Booked A/C Booked A/C Booked A/C Booked" at bounding box center [682, 316] width 1062 height 540
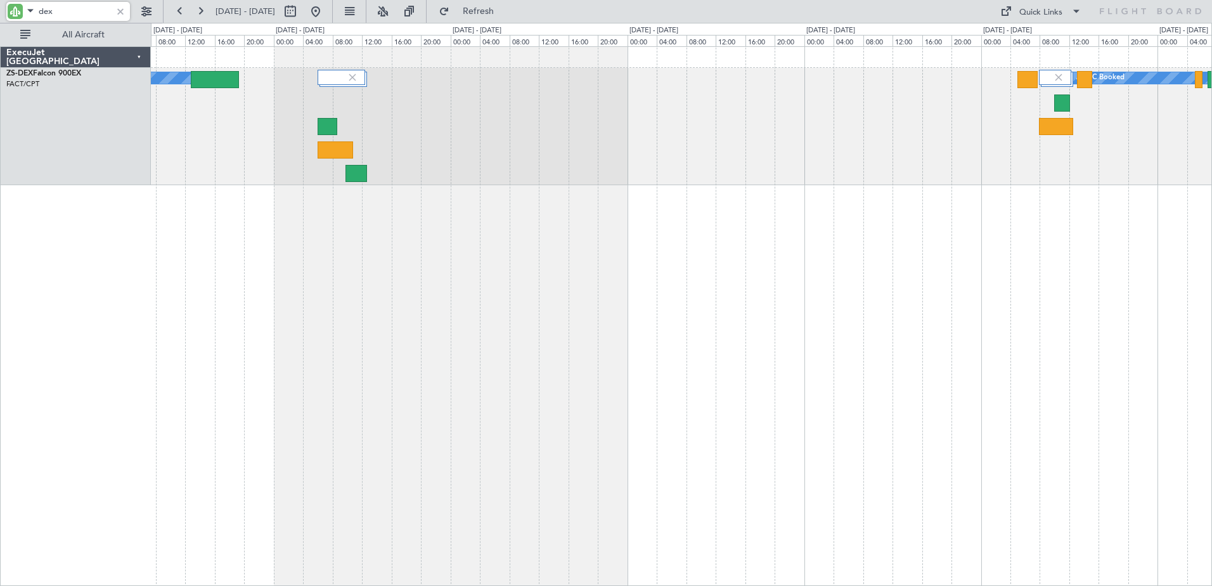
click at [414, 238] on div "A/C Booked A/C Booked A/C Booked" at bounding box center [682, 316] width 1062 height 540
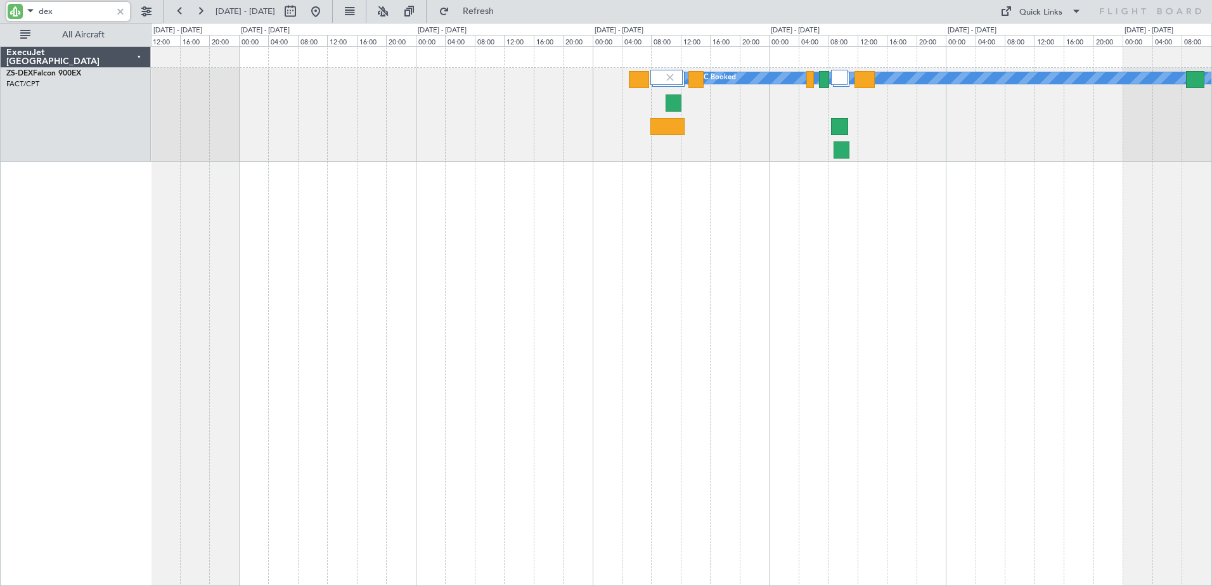
click at [750, 259] on div "A/C Booked A/C Booked" at bounding box center [682, 316] width 1062 height 540
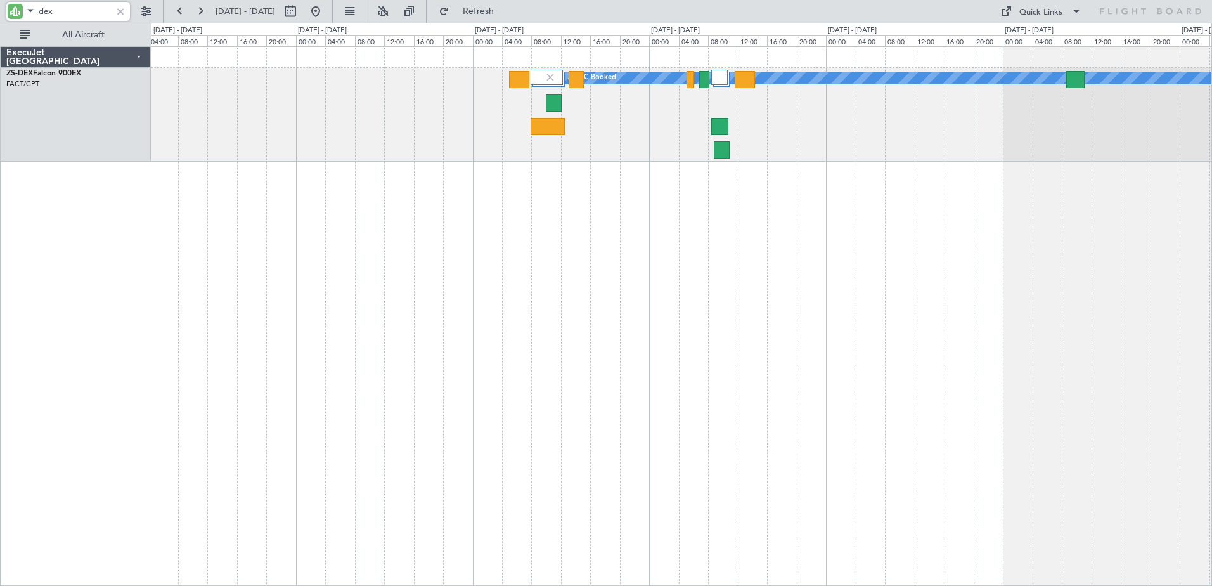
click at [618, 188] on div "A/C Booked A/C Booked" at bounding box center [682, 316] width 1062 height 540
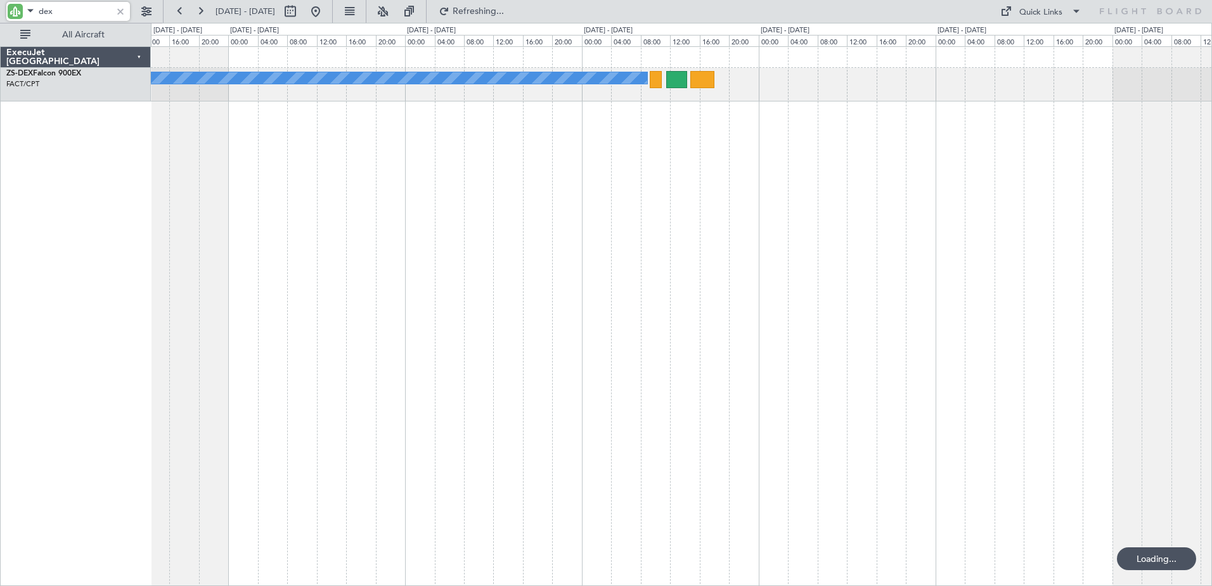
click at [552, 196] on div "A/C Booked" at bounding box center [682, 316] width 1062 height 540
